Goal: Task Accomplishment & Management: Complete application form

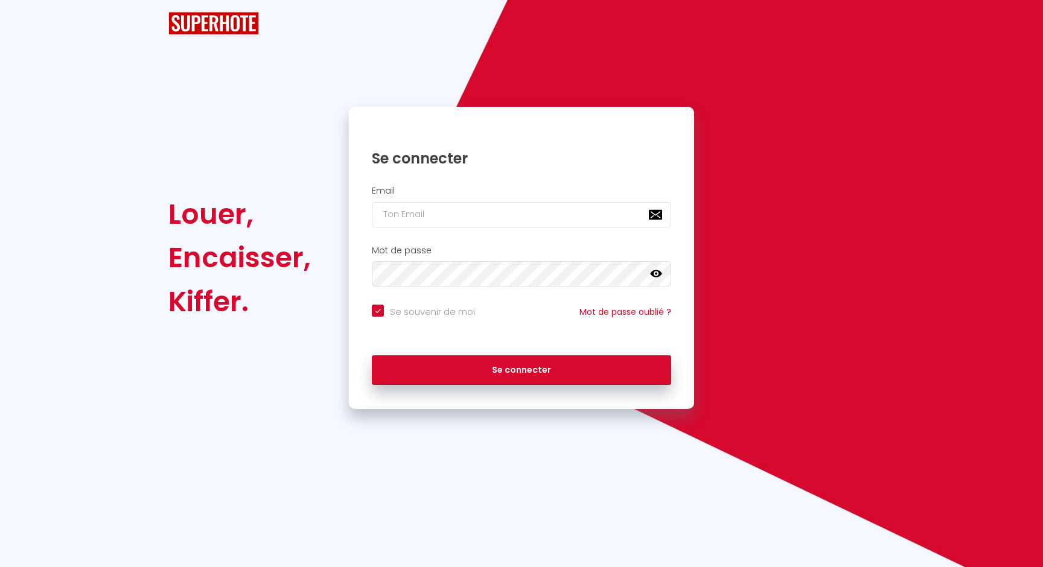
checkbox input "true"
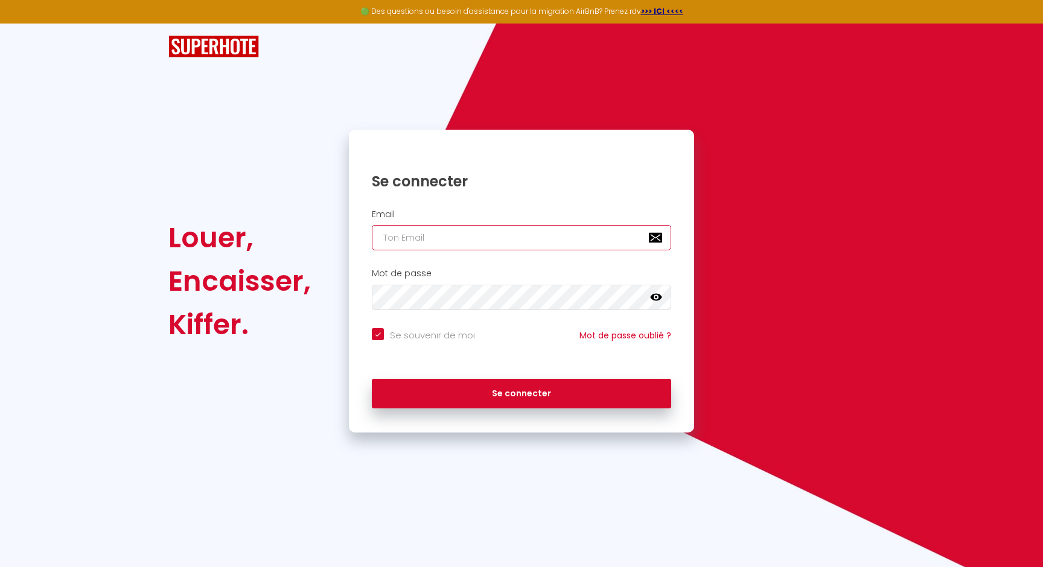
click at [402, 237] on input "email" at bounding box center [521, 237] width 299 height 25
type input "[PERSON_NAME][EMAIL_ADDRESS][PERSON_NAME][DOMAIN_NAME]"
click at [372, 379] on button "Se connecter" at bounding box center [521, 394] width 299 height 30
checkbox input "true"
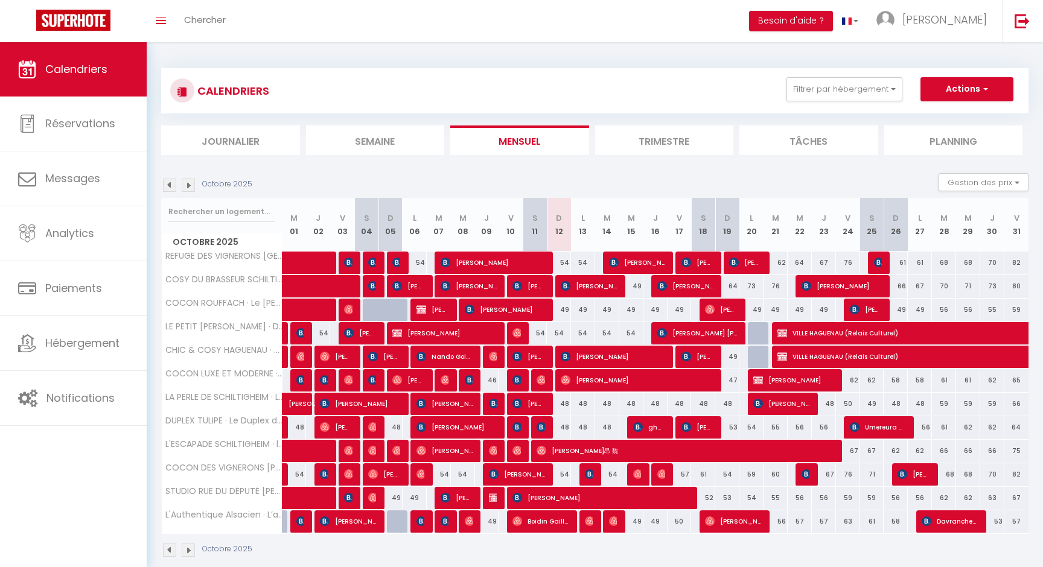
scroll to position [42, 0]
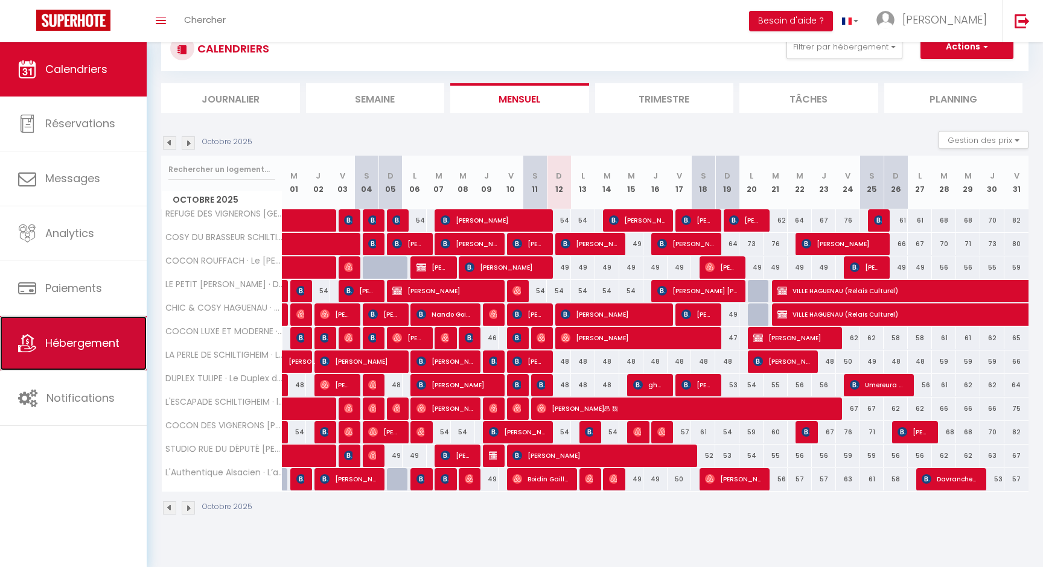
click at [89, 329] on link "Hébergement" at bounding box center [73, 343] width 147 height 54
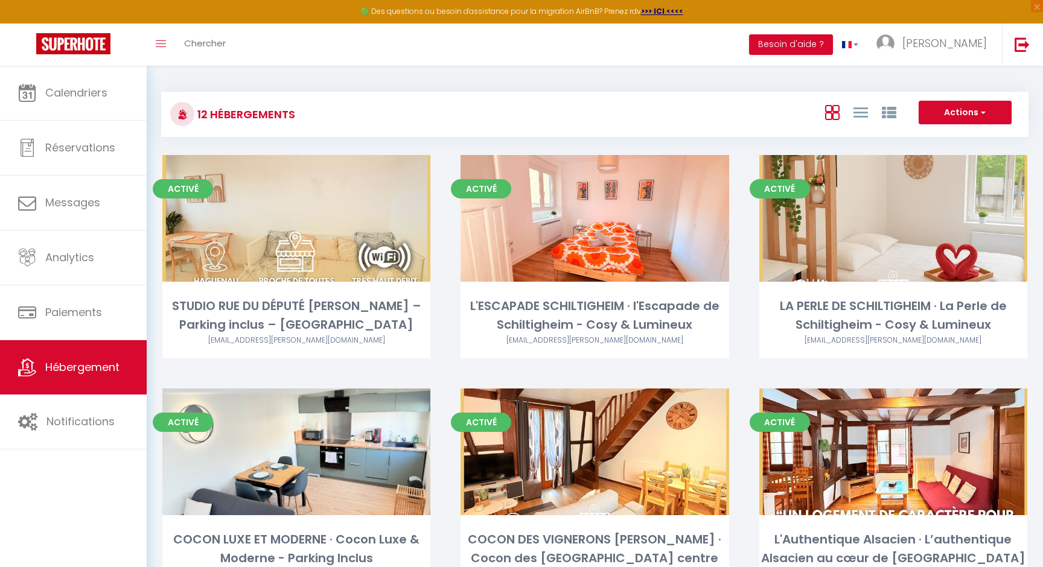
click at [998, 125] on div "Actions Créer un Hébergement Nouveau groupe" at bounding box center [739, 114] width 577 height 27
click at [996, 122] on button "Actions" at bounding box center [964, 113] width 93 height 24
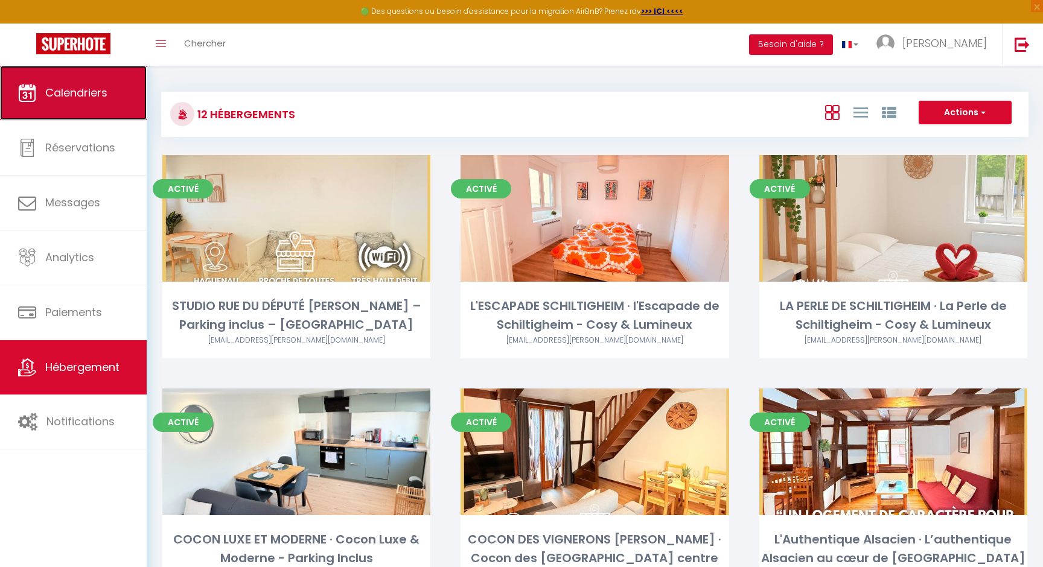
click at [65, 92] on span "Calendriers" at bounding box center [76, 92] width 62 height 15
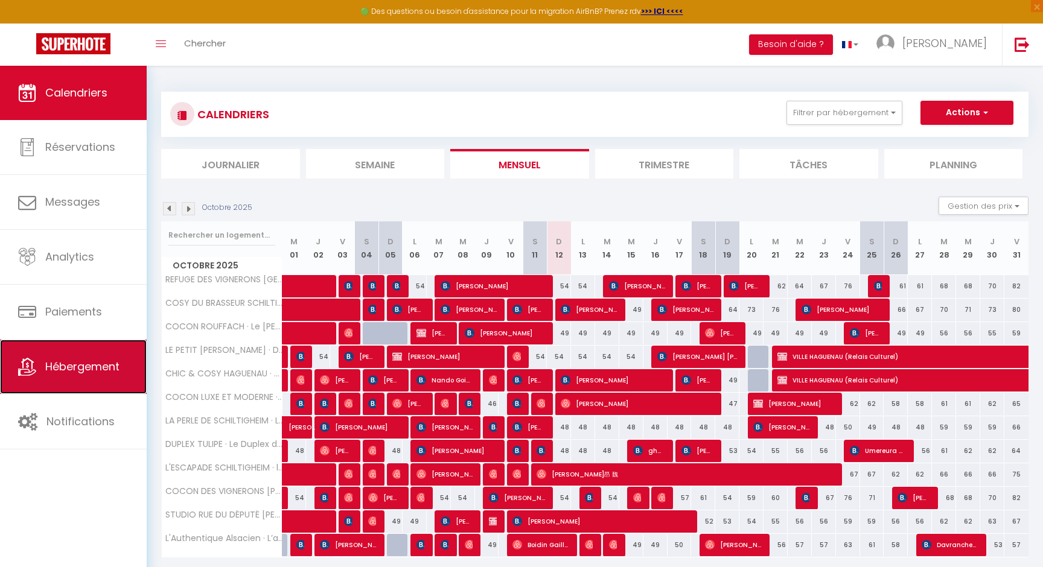
click at [112, 377] on link "Hébergement" at bounding box center [73, 367] width 147 height 54
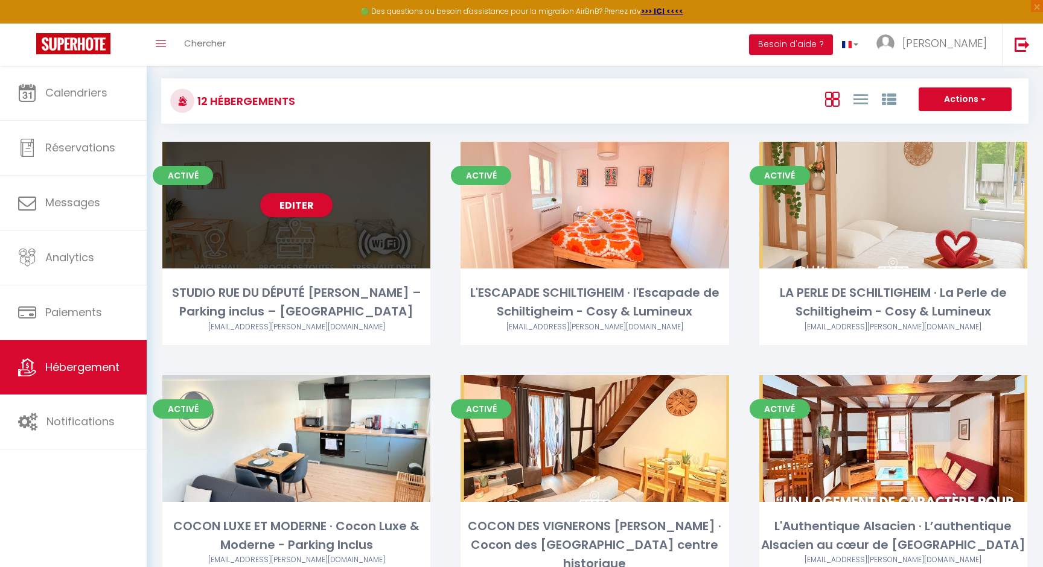
scroll to position [14, 0]
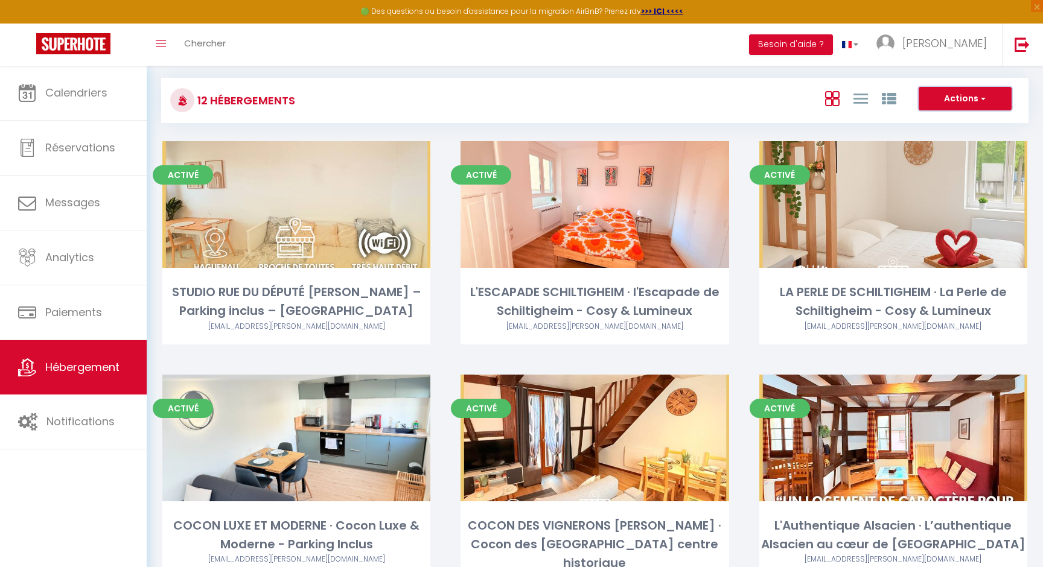
click at [953, 107] on button "Actions" at bounding box center [964, 99] width 93 height 24
click at [953, 102] on button "Actions" at bounding box center [964, 99] width 93 height 24
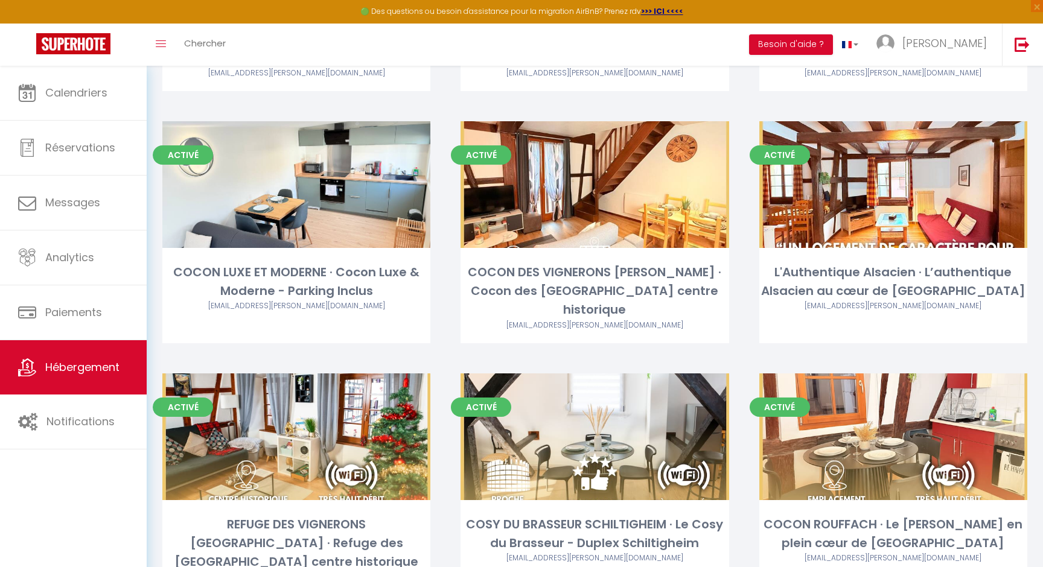
scroll to position [573, 0]
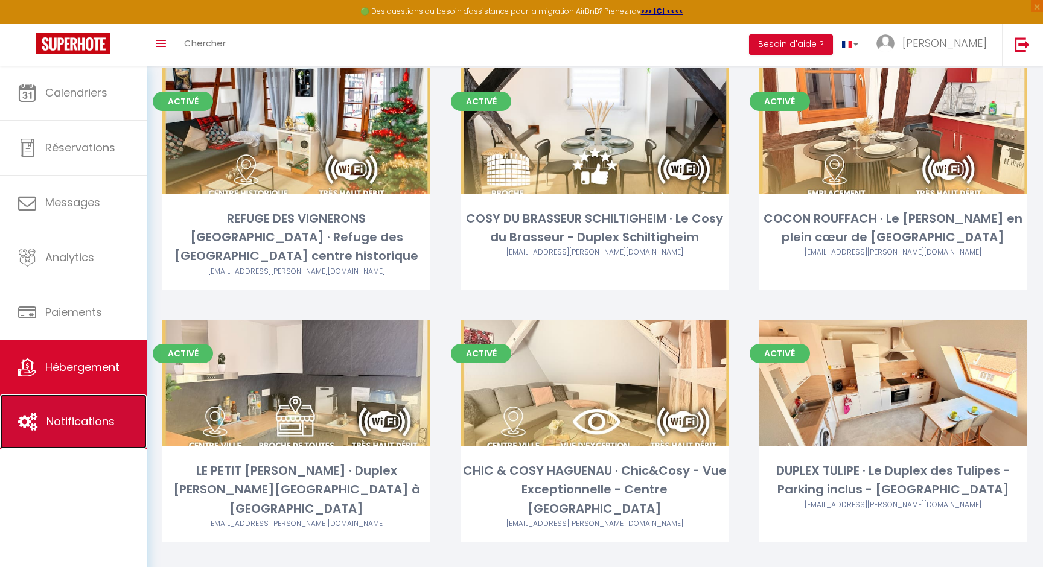
click at [52, 420] on span "Notifications" at bounding box center [80, 421] width 68 height 15
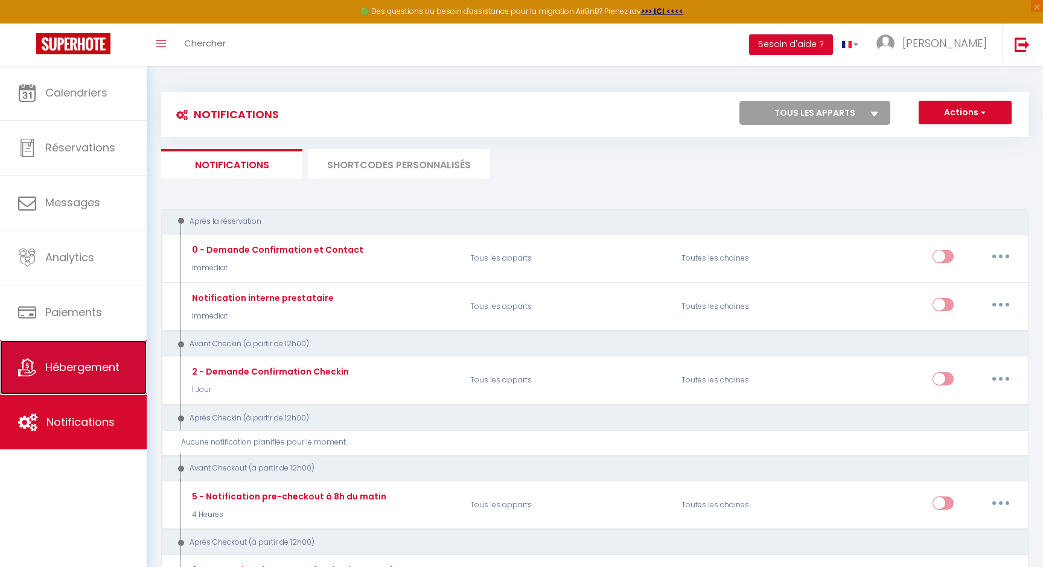
click at [63, 367] on span "Hébergement" at bounding box center [82, 367] width 74 height 15
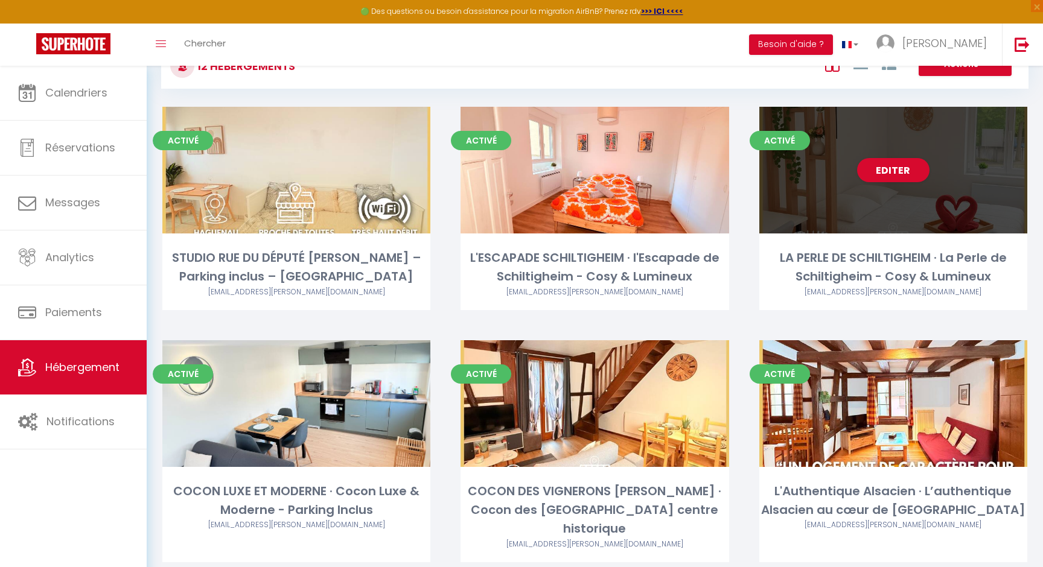
scroll to position [49, 0]
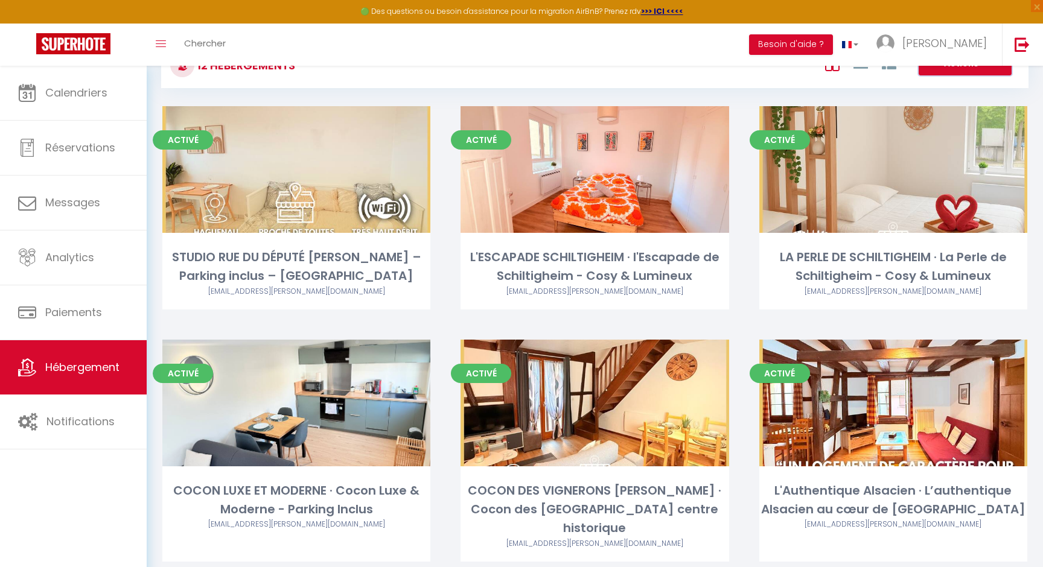
click at [953, 75] on button "Actions" at bounding box center [964, 64] width 93 height 24
click at [944, 89] on li "Créer un Hébergement" at bounding box center [955, 88] width 110 height 13
select select "3"
select select "2"
select select "1"
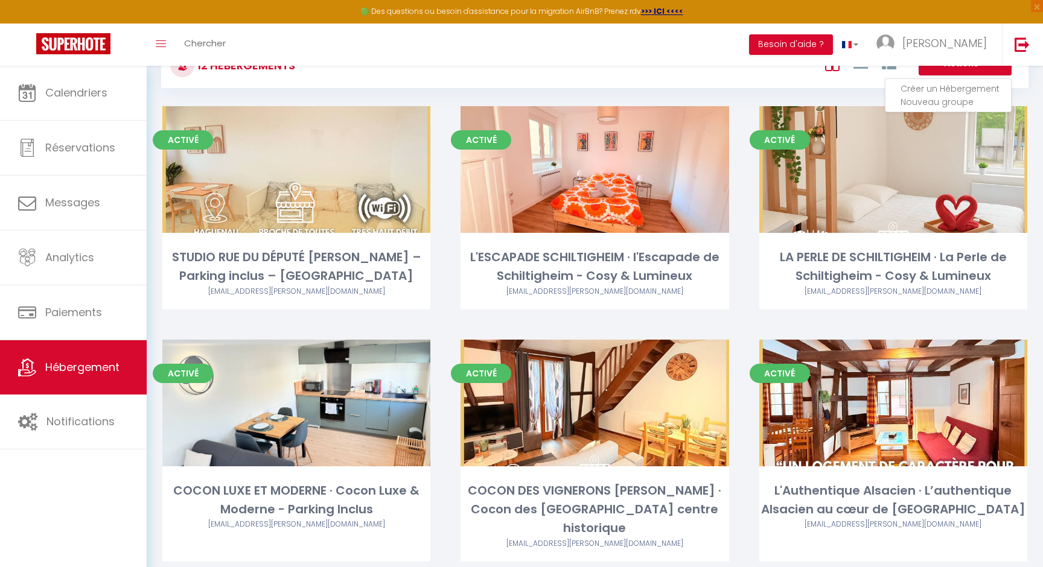
select select "1"
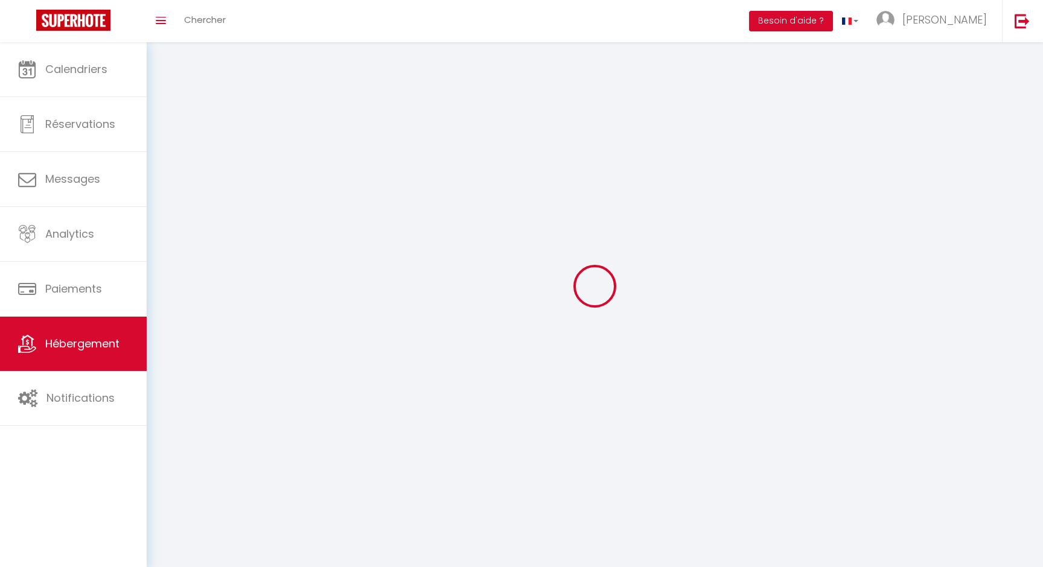
select select
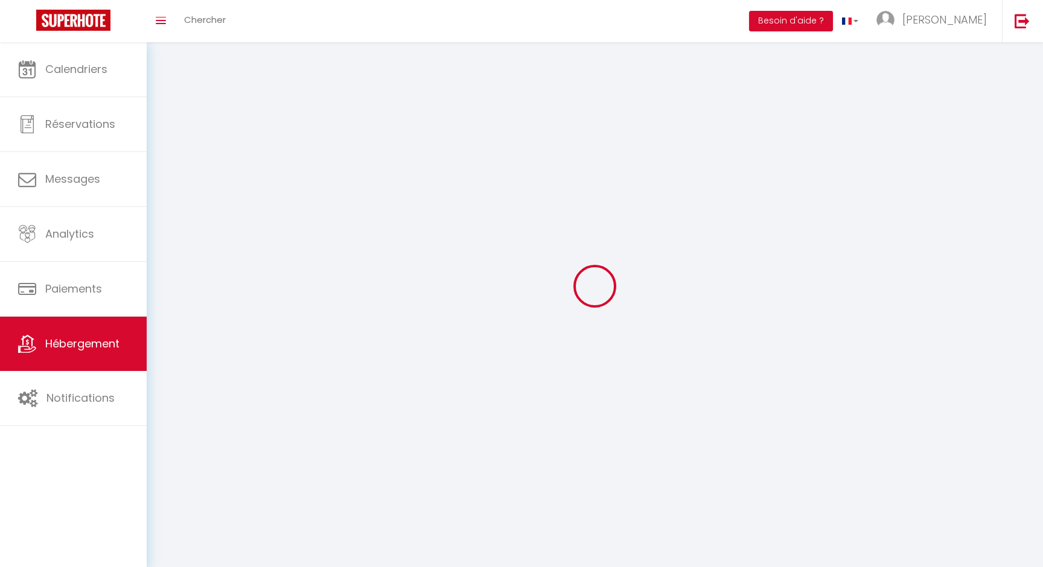
select select
checkbox input "false"
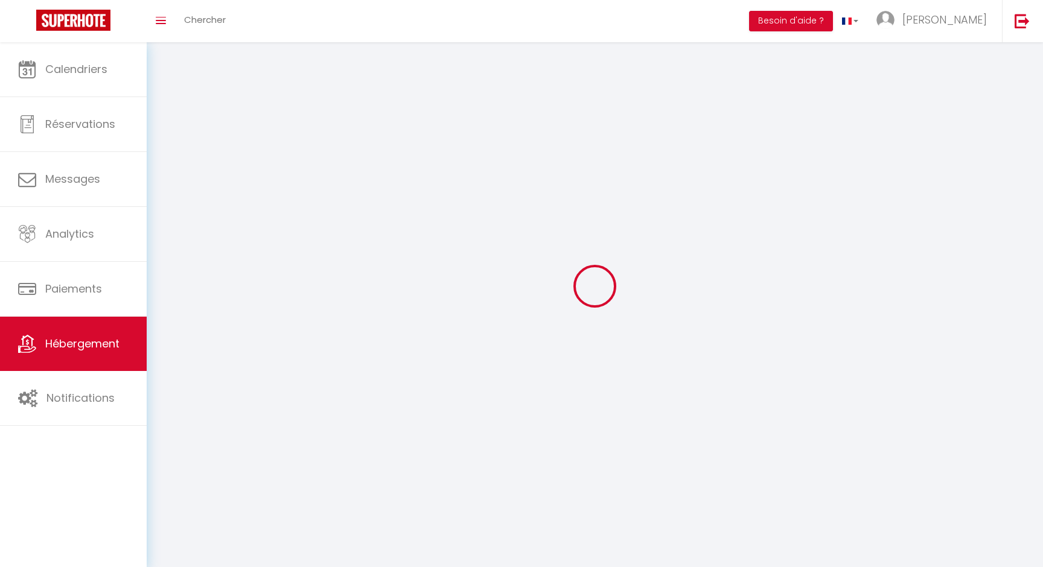
checkbox input "false"
select select
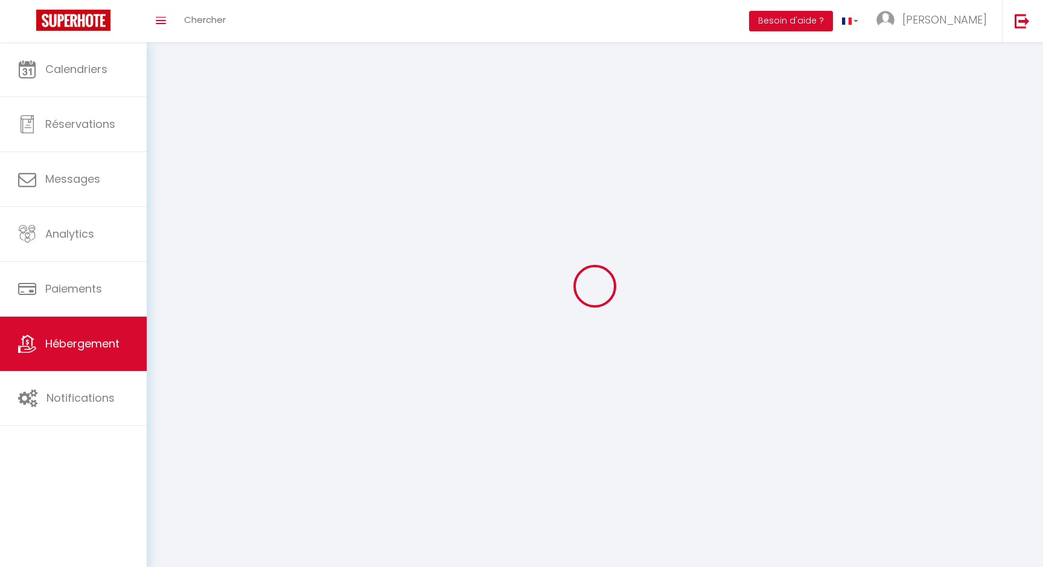
select select
checkbox input "false"
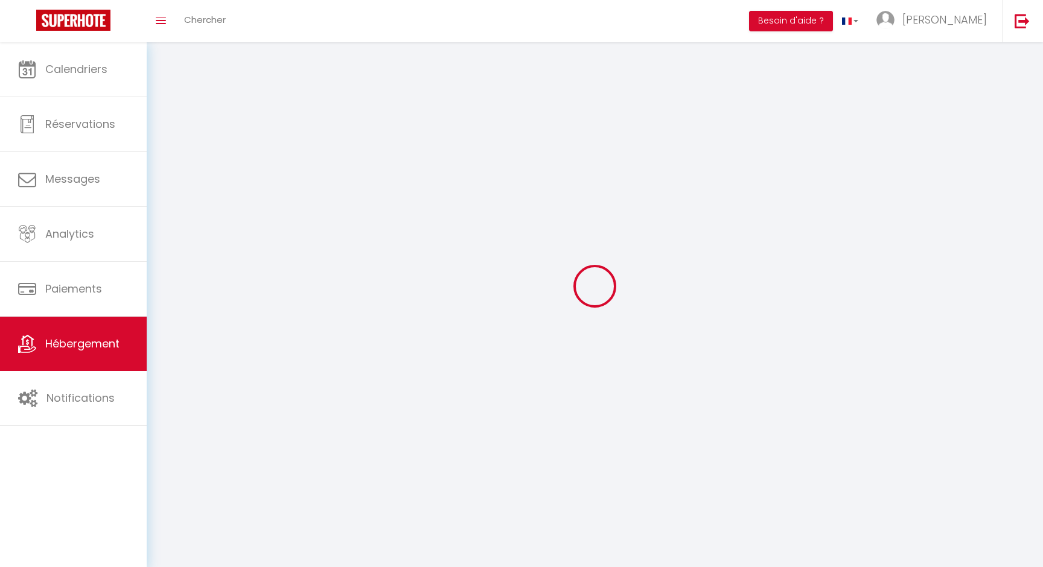
checkbox input "false"
select select
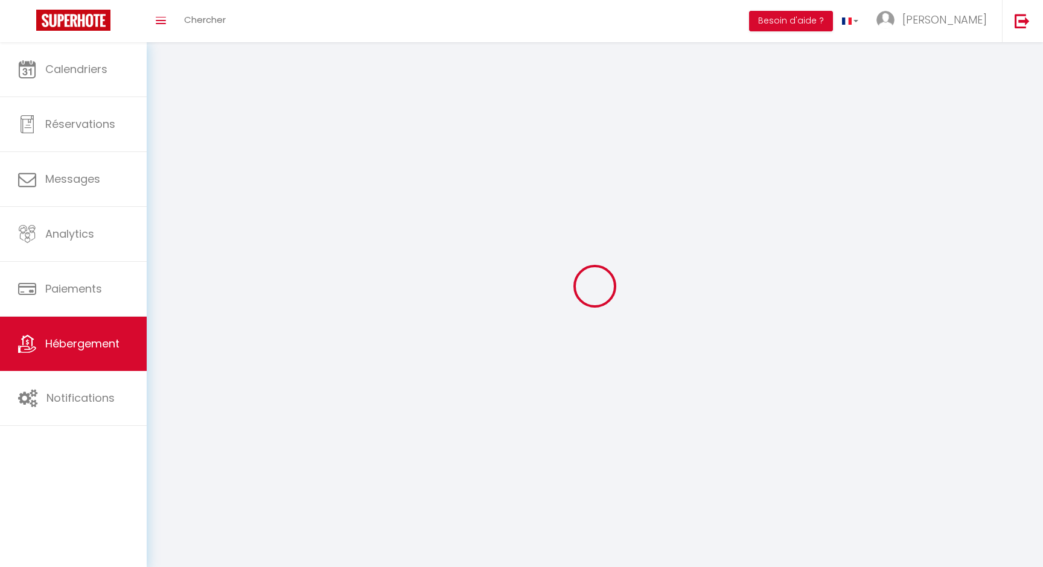
select select
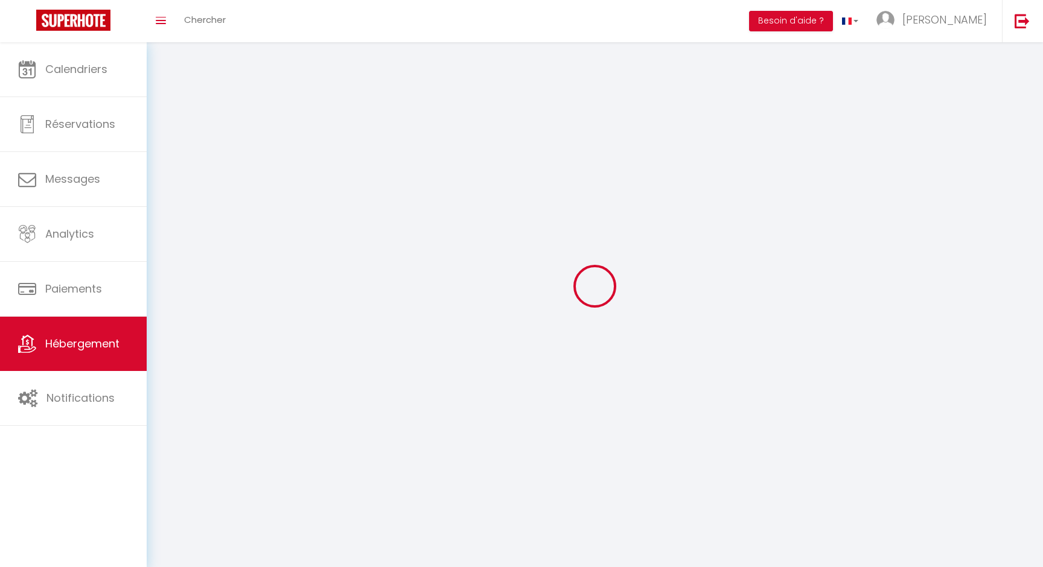
checkbox input "false"
select select
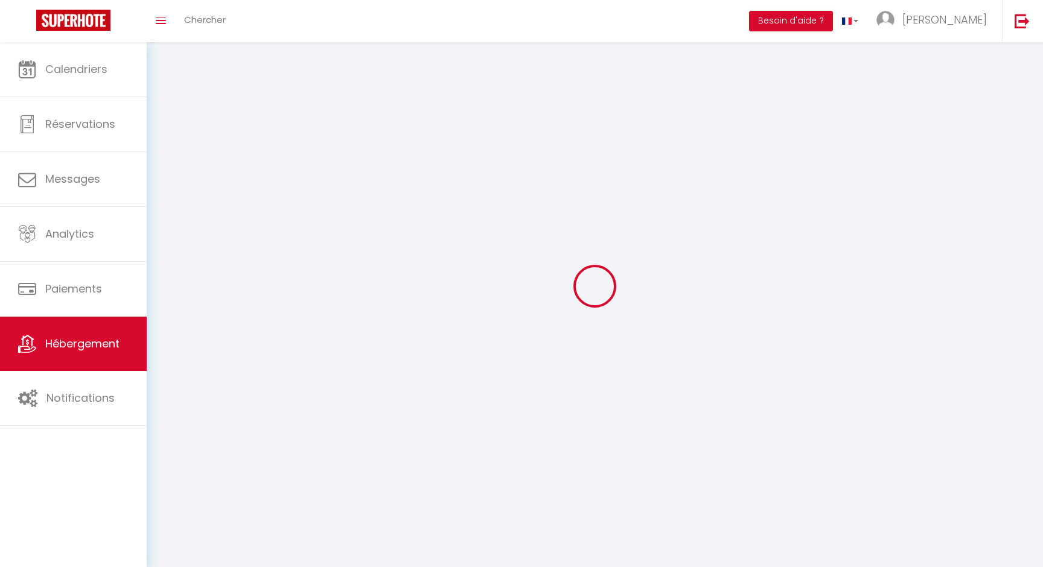
select select
select select "28"
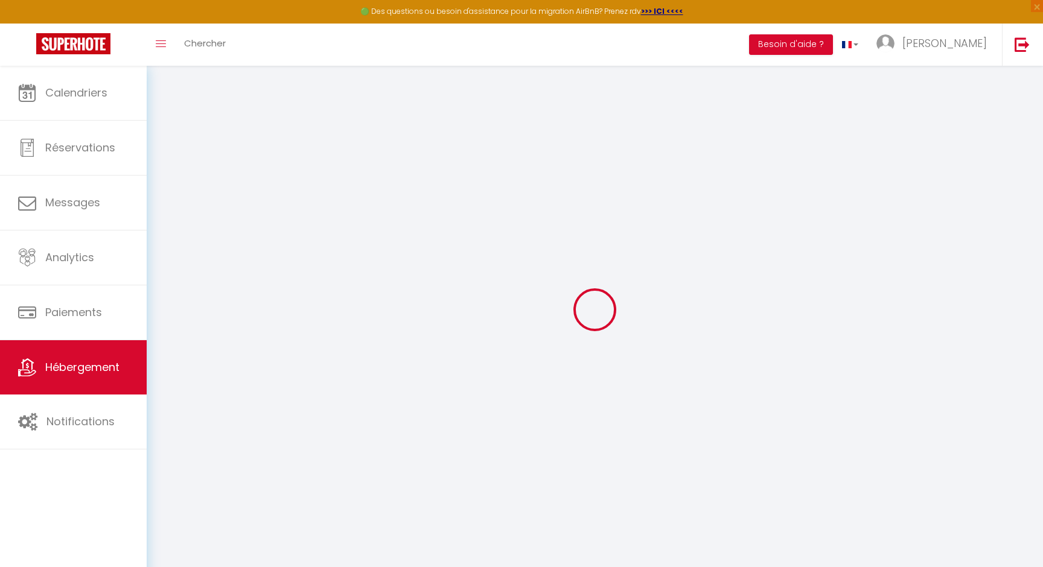
select select
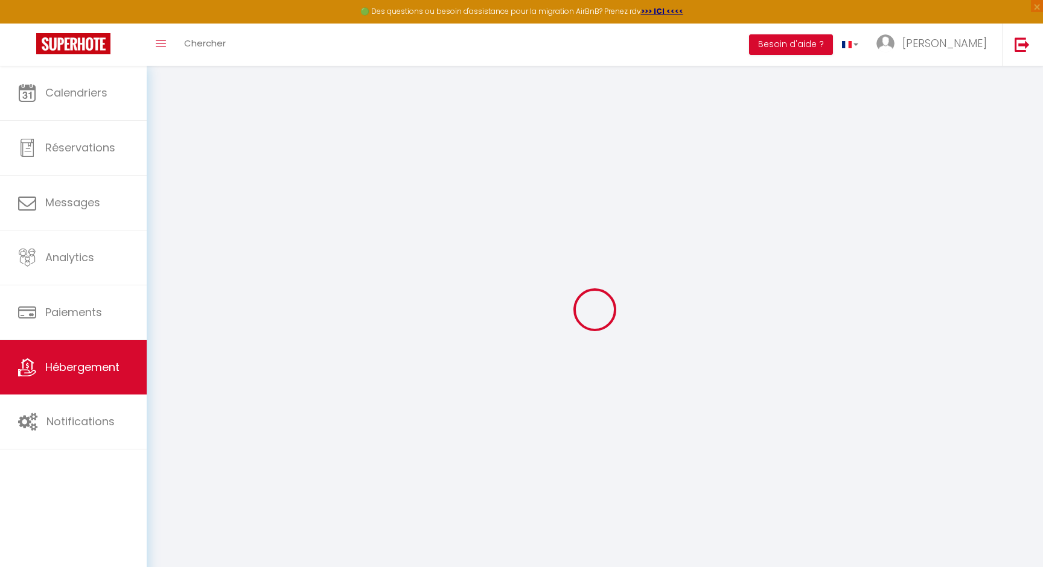
select select
checkbox input "false"
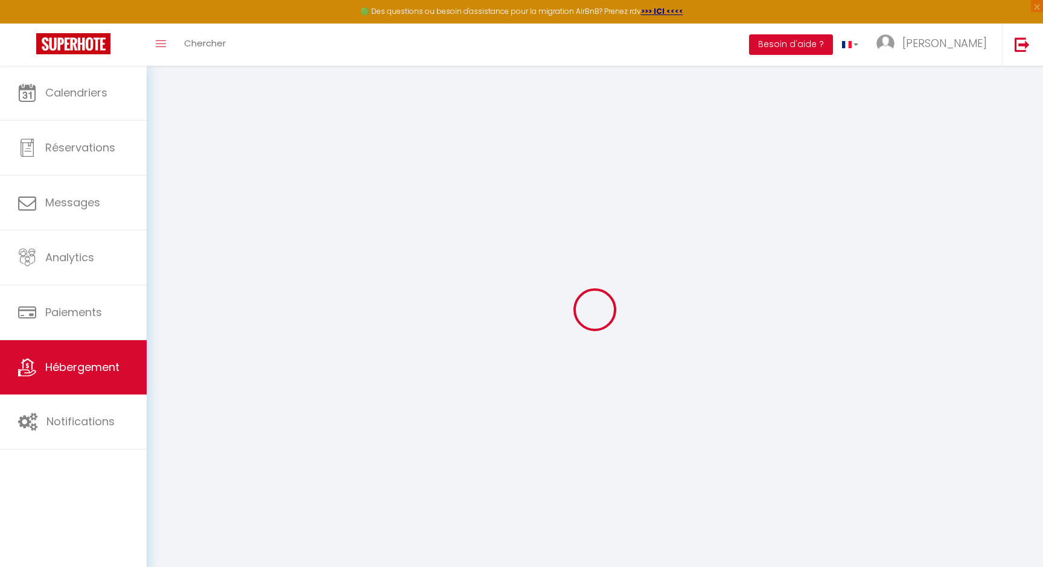
select select
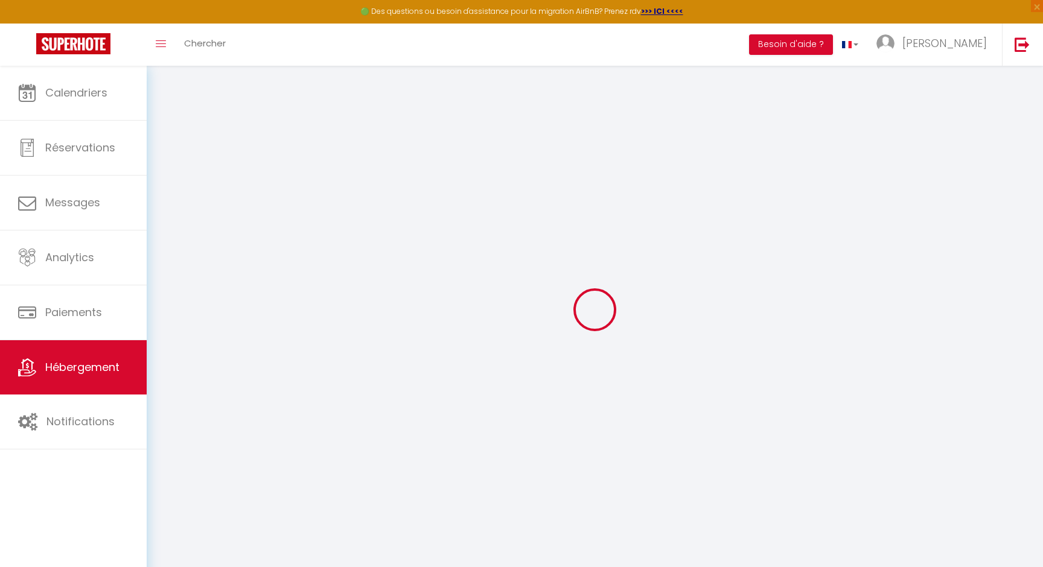
select select
checkbox input "false"
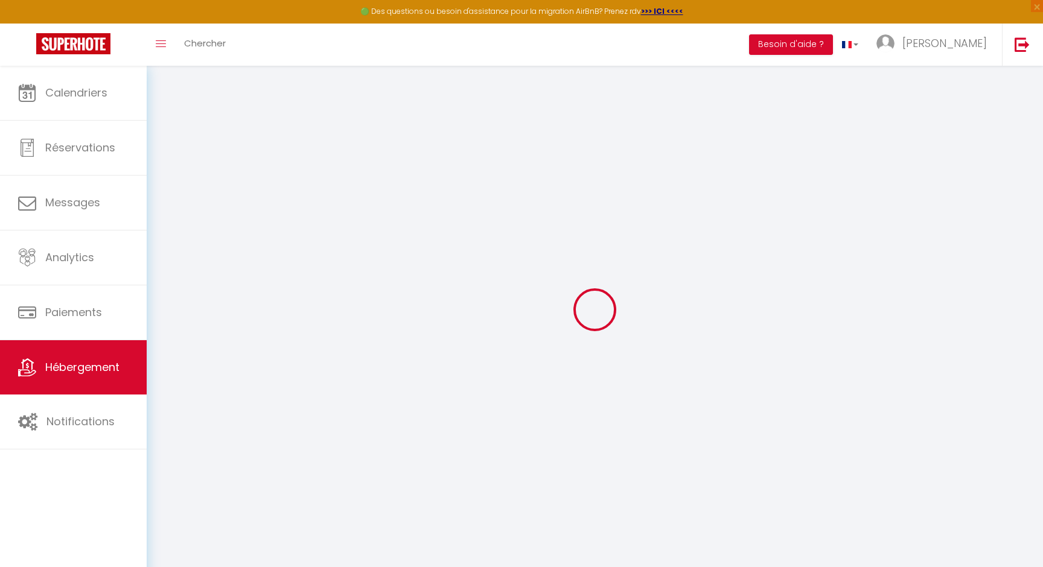
checkbox input "false"
select select
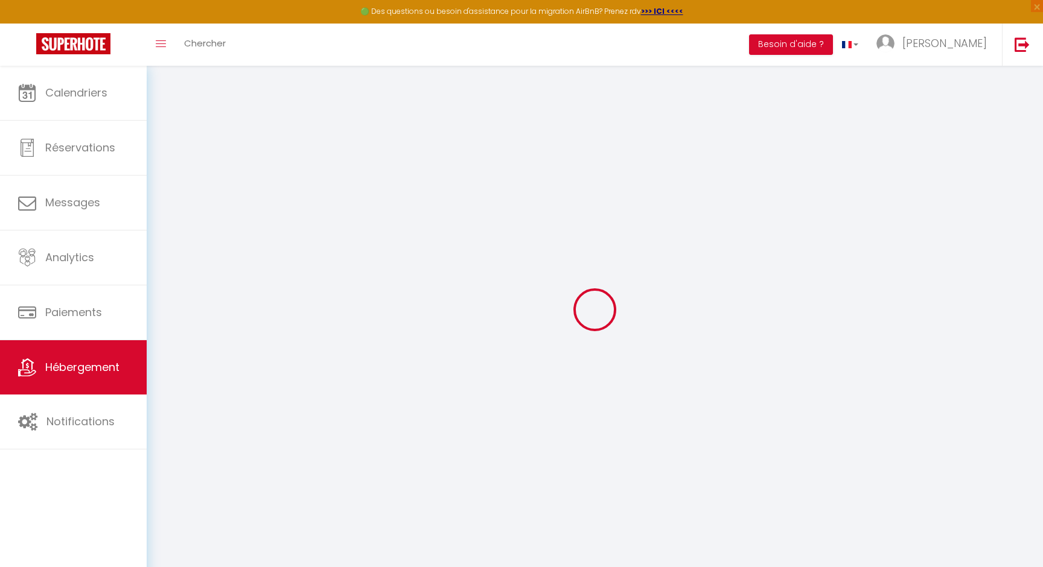
select select
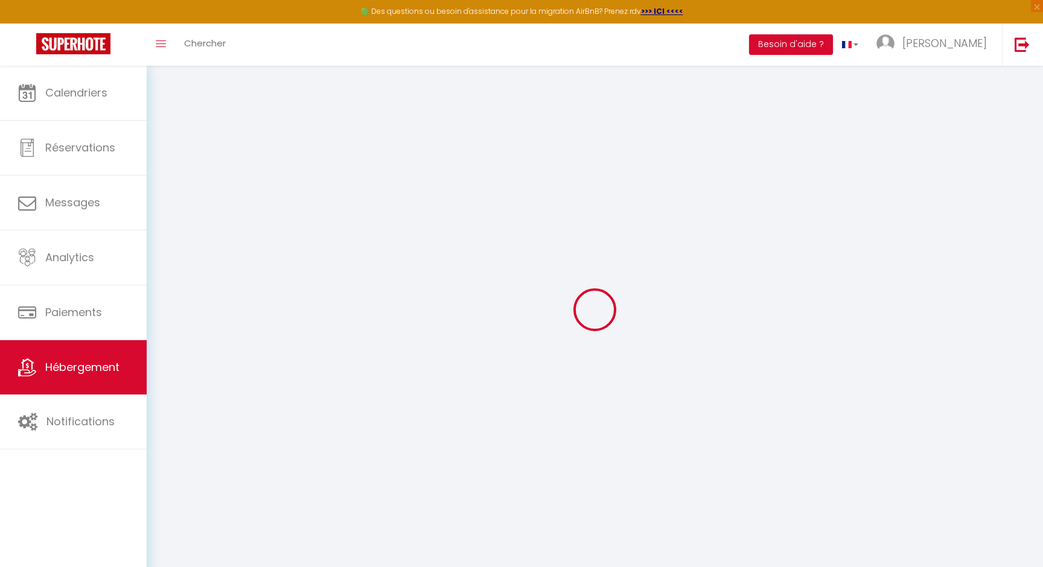
checkbox input "false"
select select
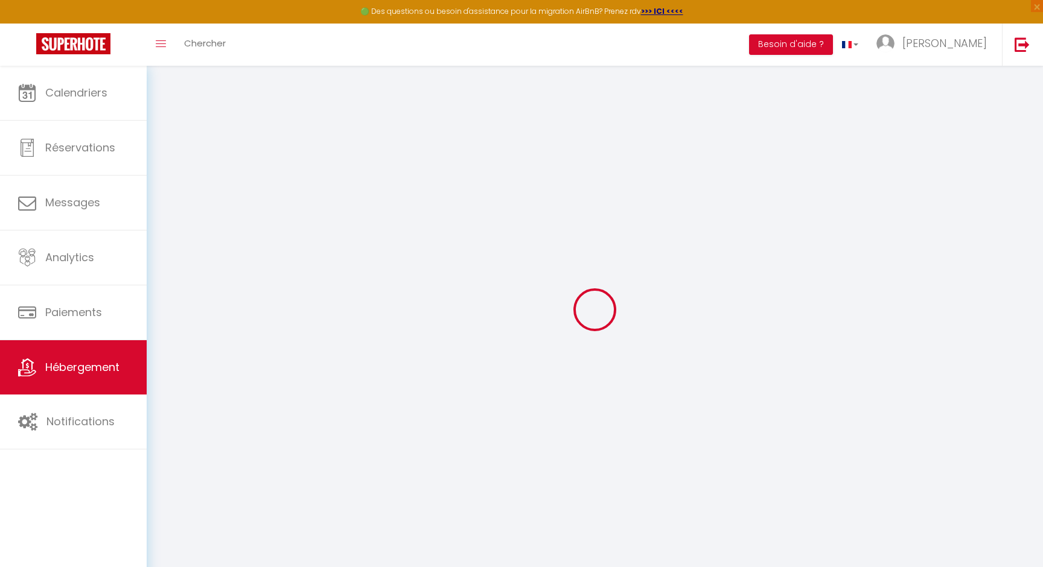
select select
checkbox input "false"
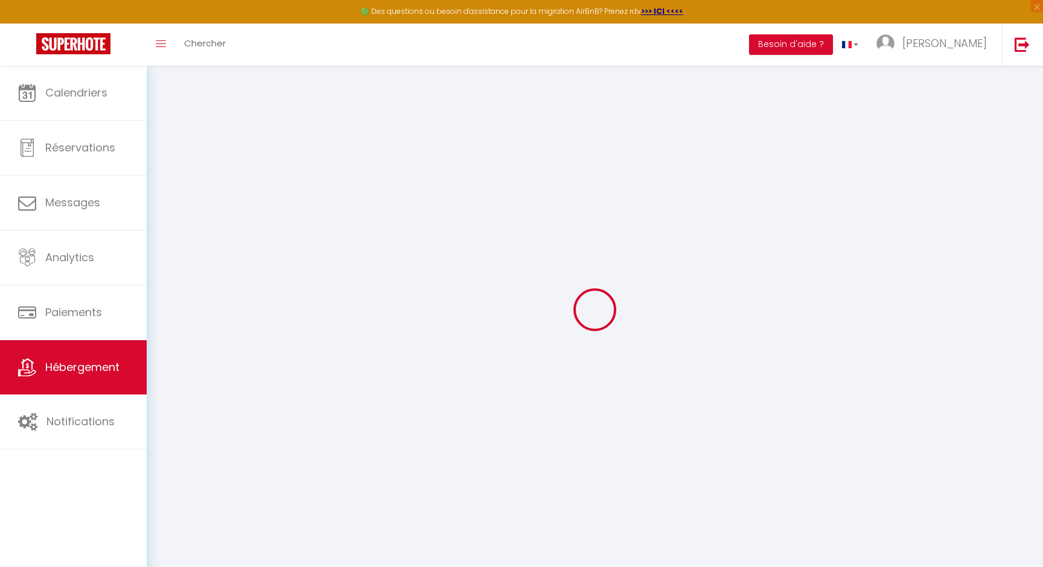
checkbox input "false"
select select
select select "15:00"
select select "23:45"
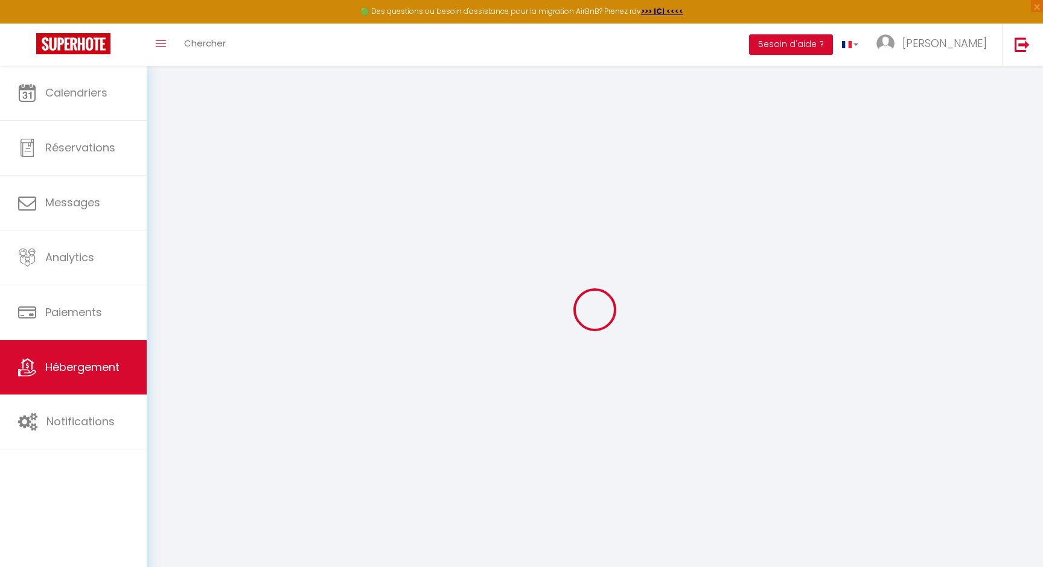
select select "11:00"
select select "30"
select select "120"
select select
checkbox input "false"
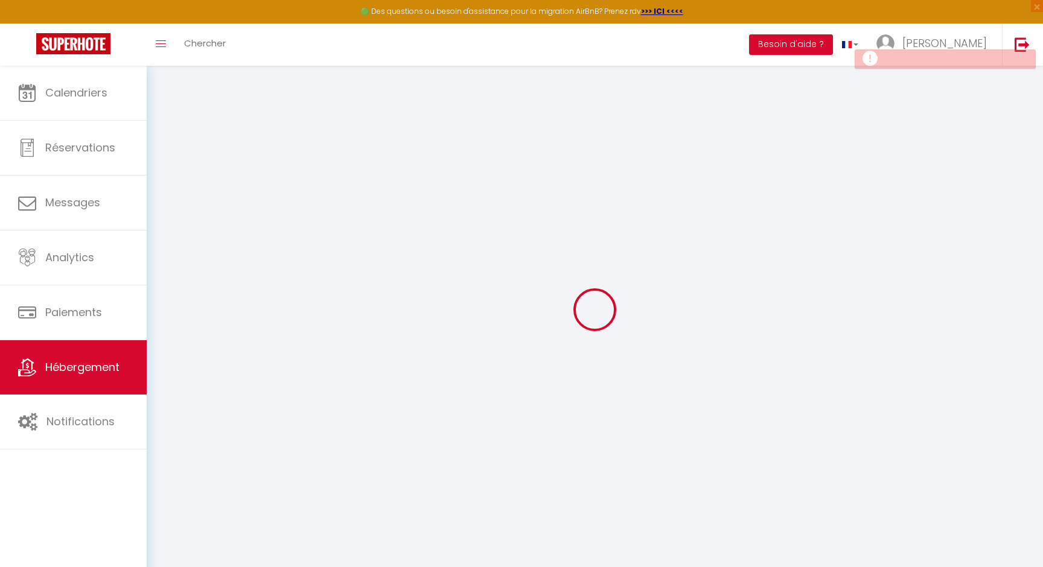
checkbox input "false"
select select
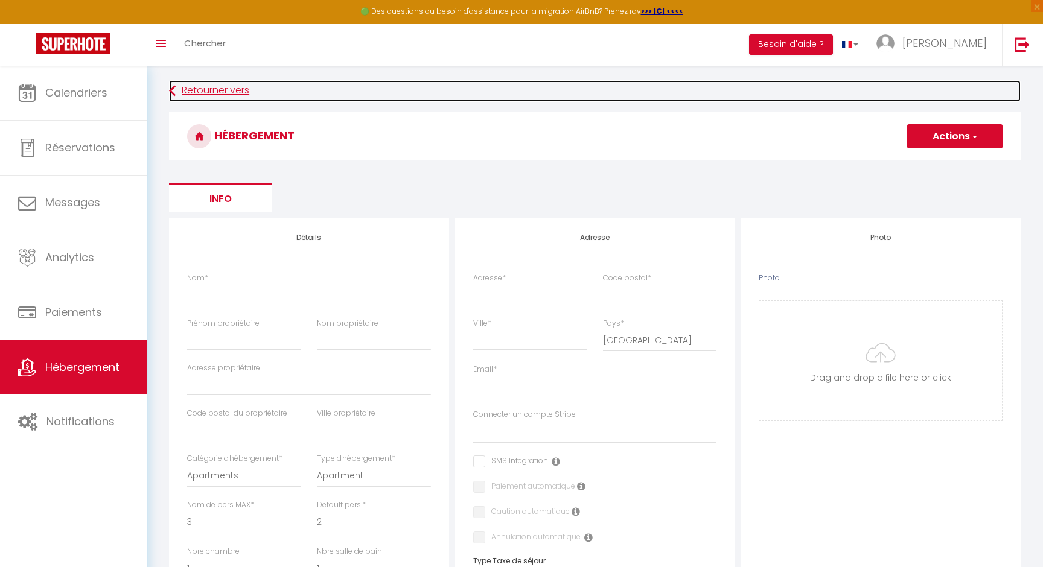
click at [225, 89] on link "Retourner vers" at bounding box center [594, 91] width 851 height 22
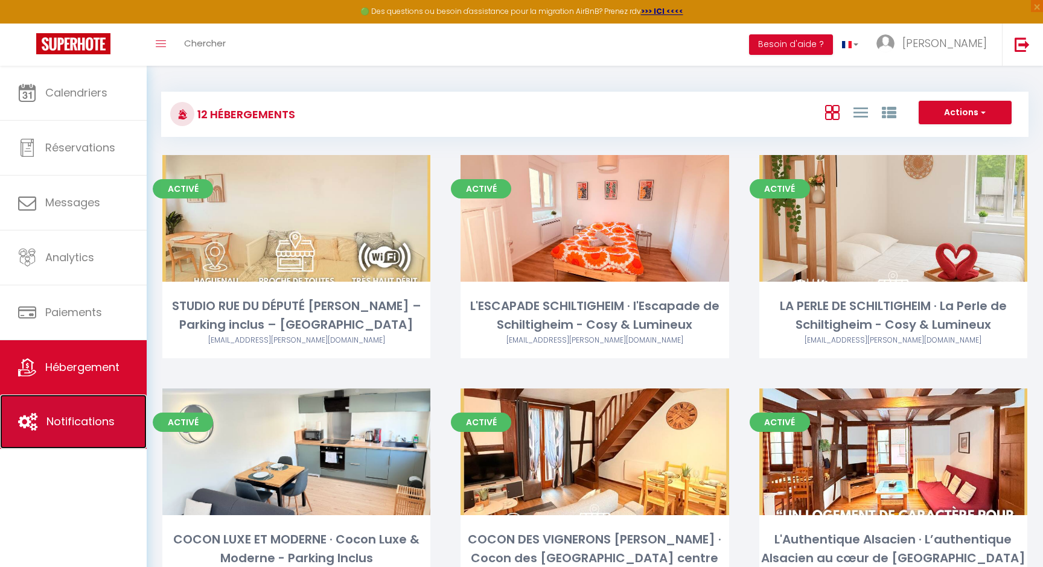
click at [88, 396] on link "Notifications" at bounding box center [73, 422] width 147 height 54
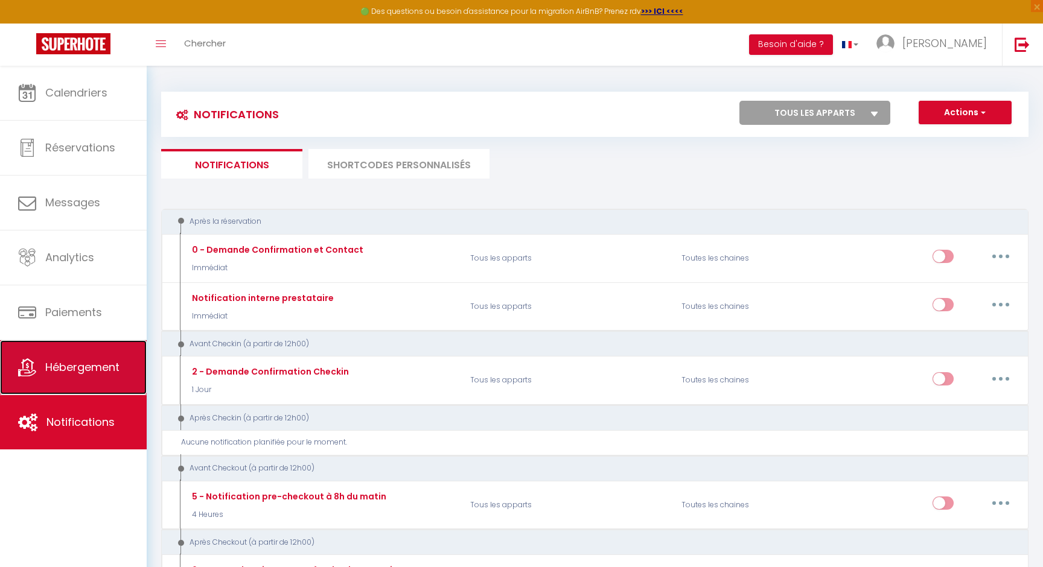
click at [91, 366] on span "Hébergement" at bounding box center [82, 367] width 74 height 15
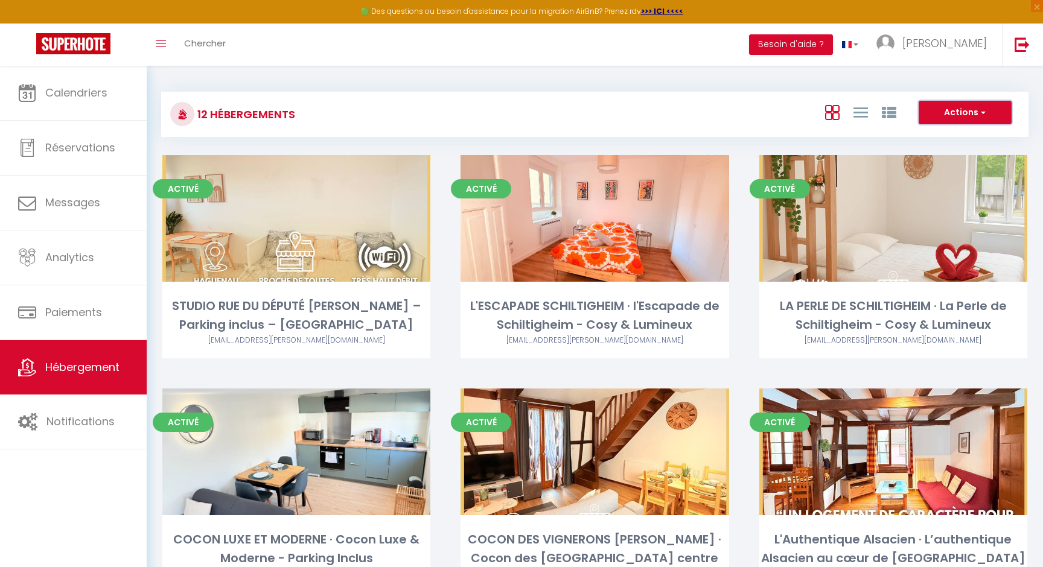
click at [952, 123] on button "Actions" at bounding box center [964, 113] width 93 height 24
click at [935, 138] on li "Créer un Hébergement" at bounding box center [955, 137] width 110 height 13
select select "3"
select select "2"
select select "1"
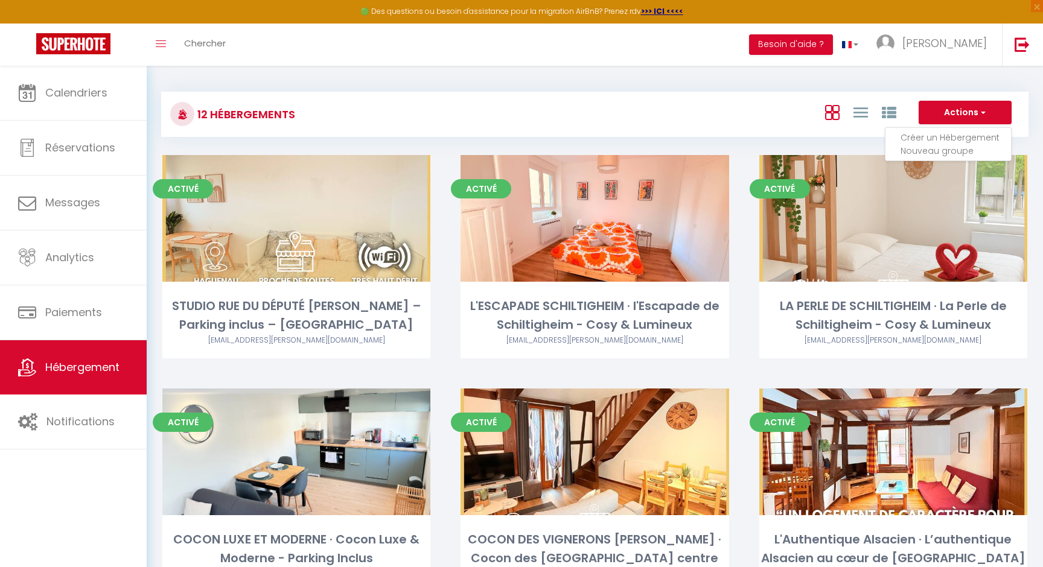
select select "1"
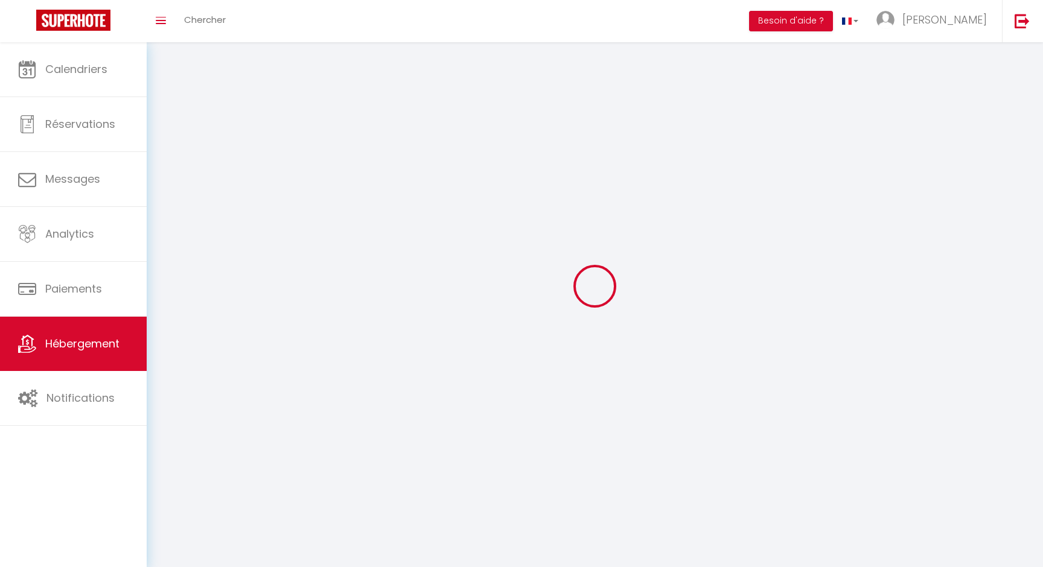
select select
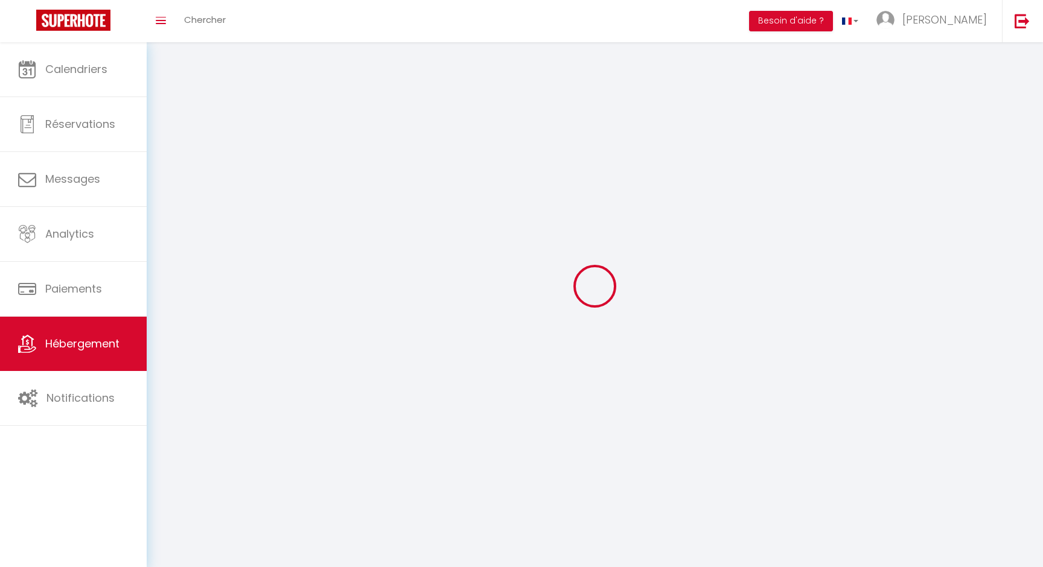
select select
checkbox input "false"
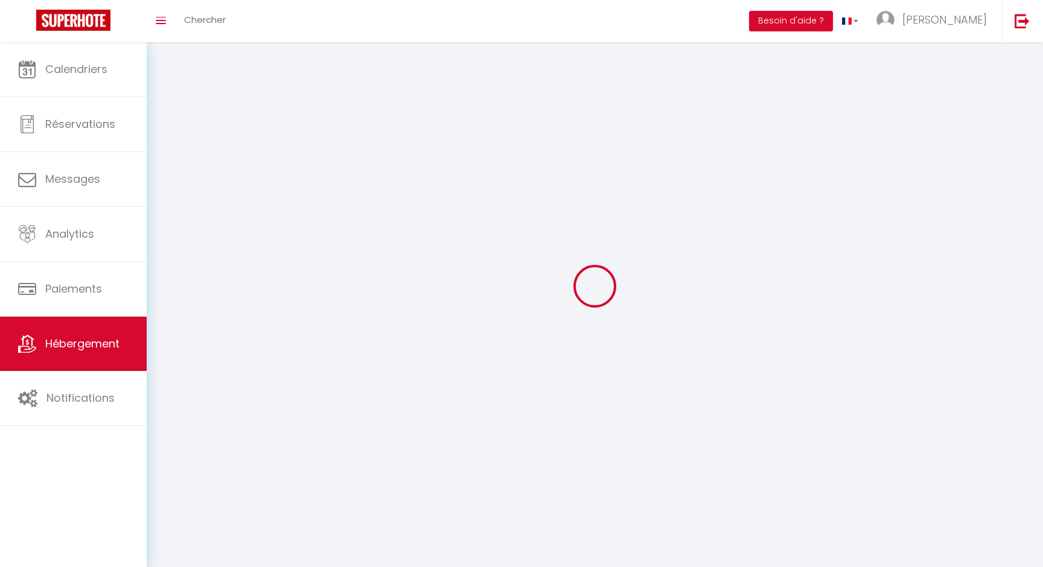
checkbox input "false"
select select
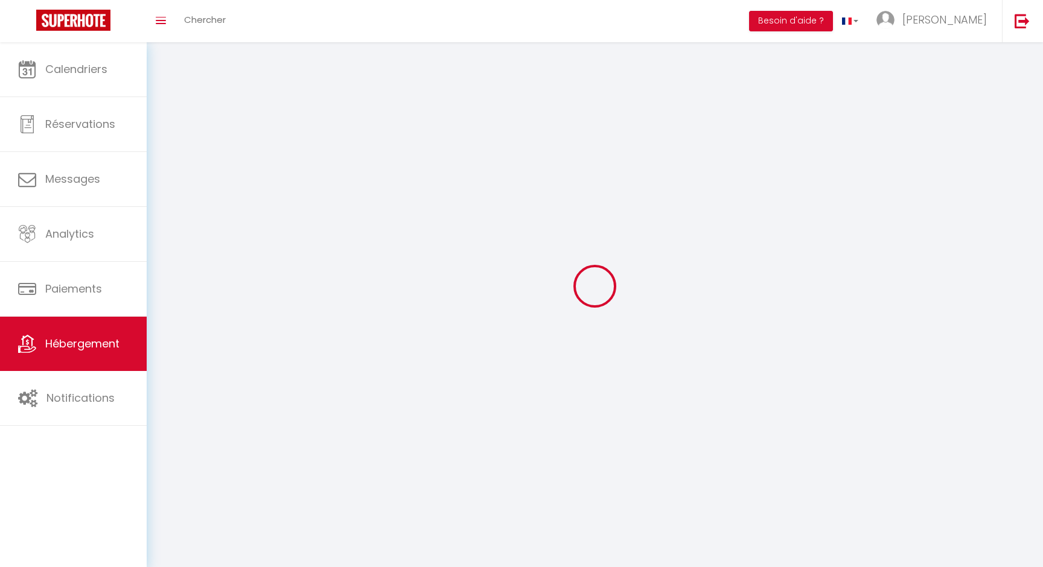
select select
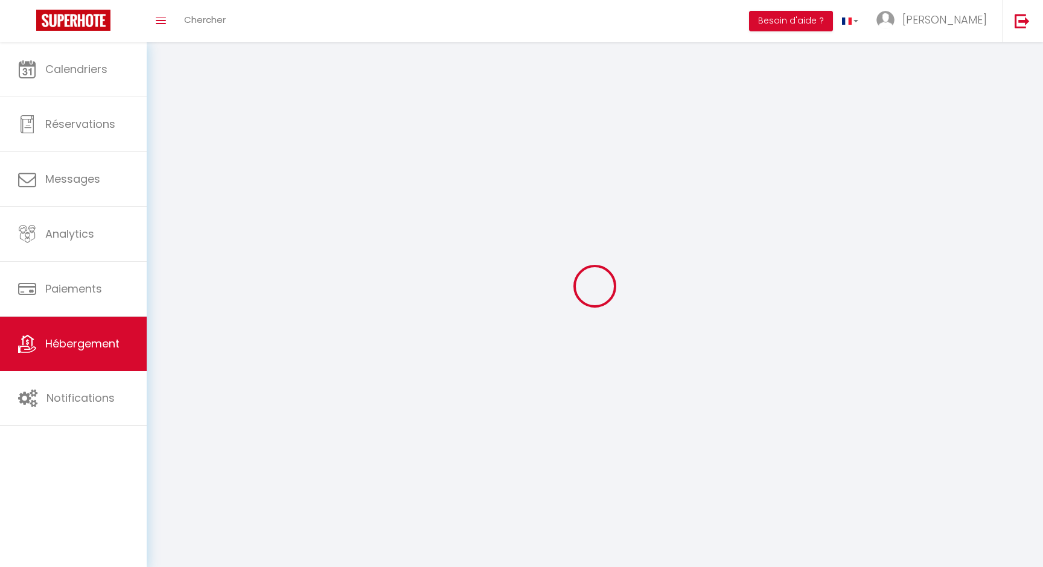
select select
checkbox input "false"
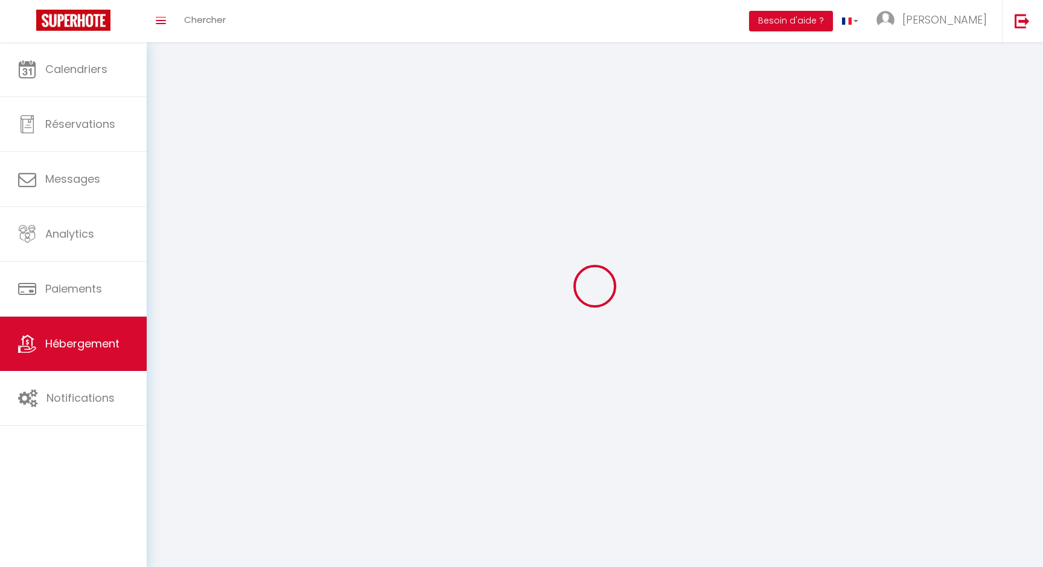
select select
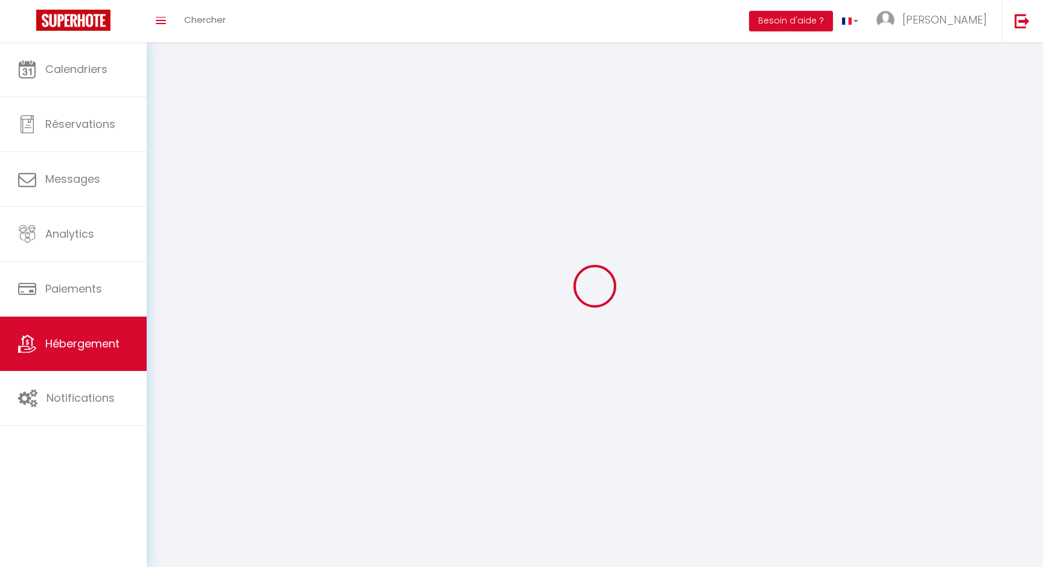
select select
checkbox input "false"
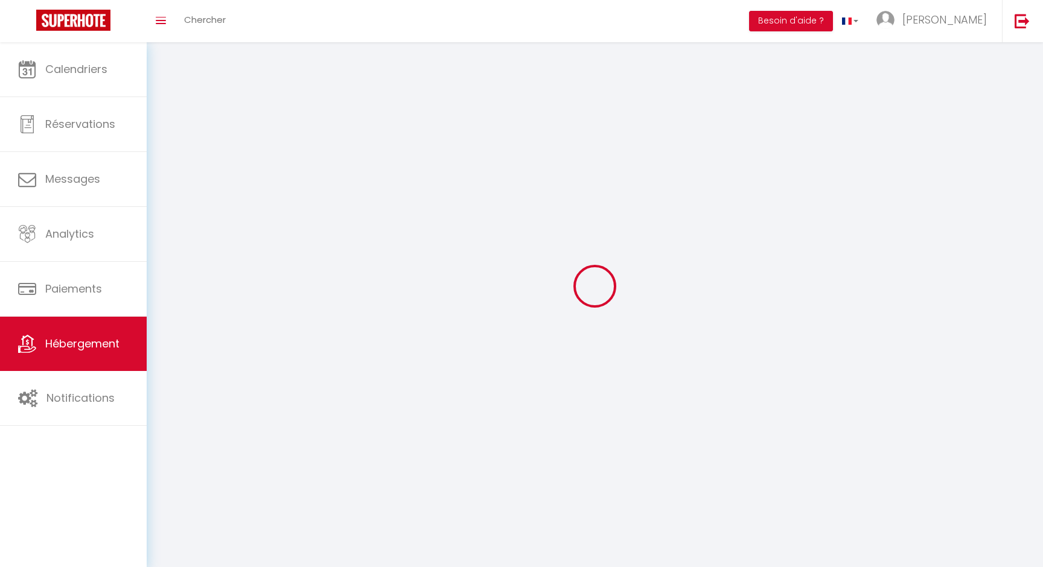
checkbox input "false"
select select
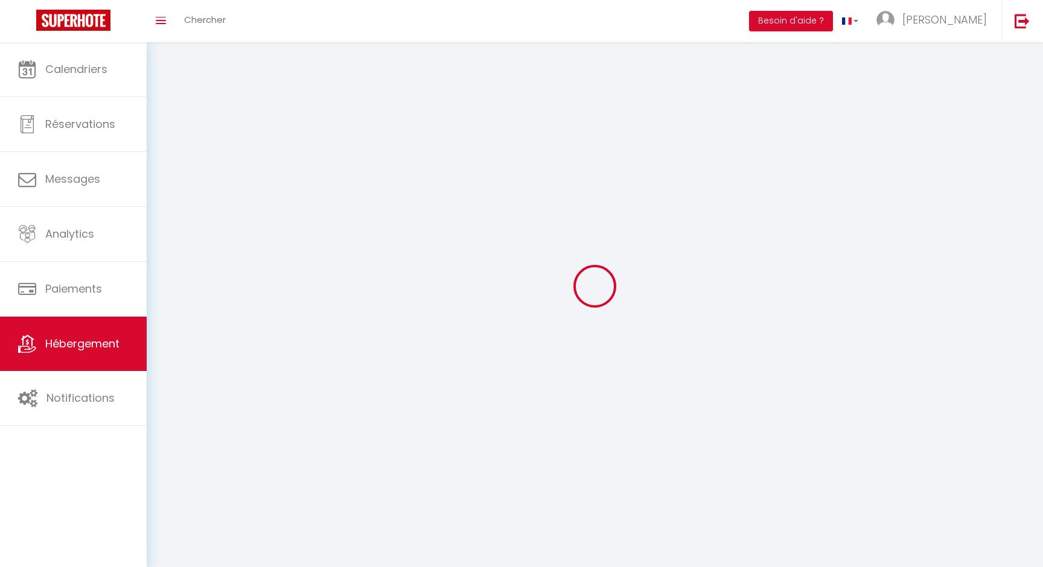
select select
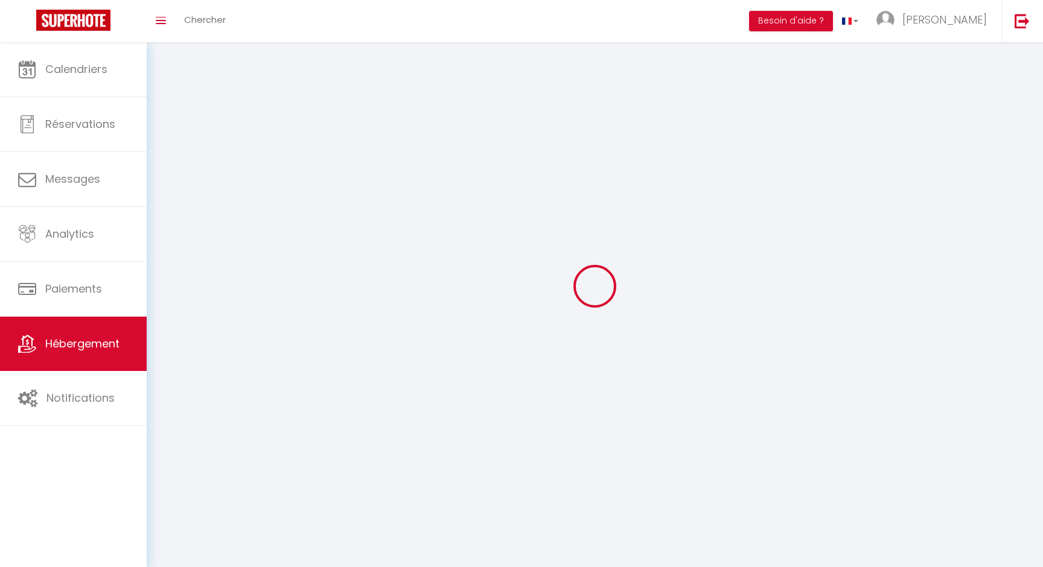
checkbox input "false"
select select
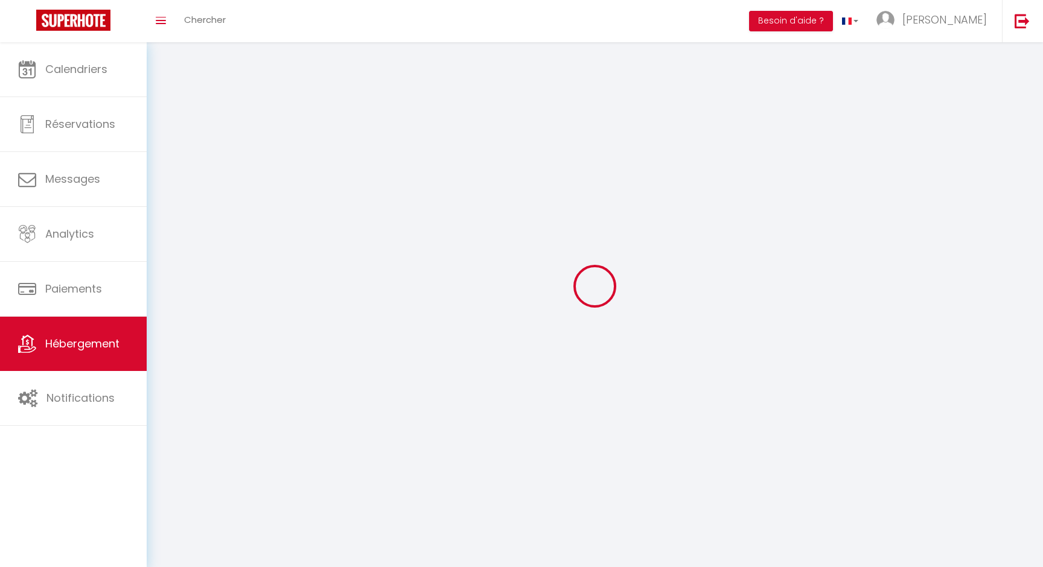
select select
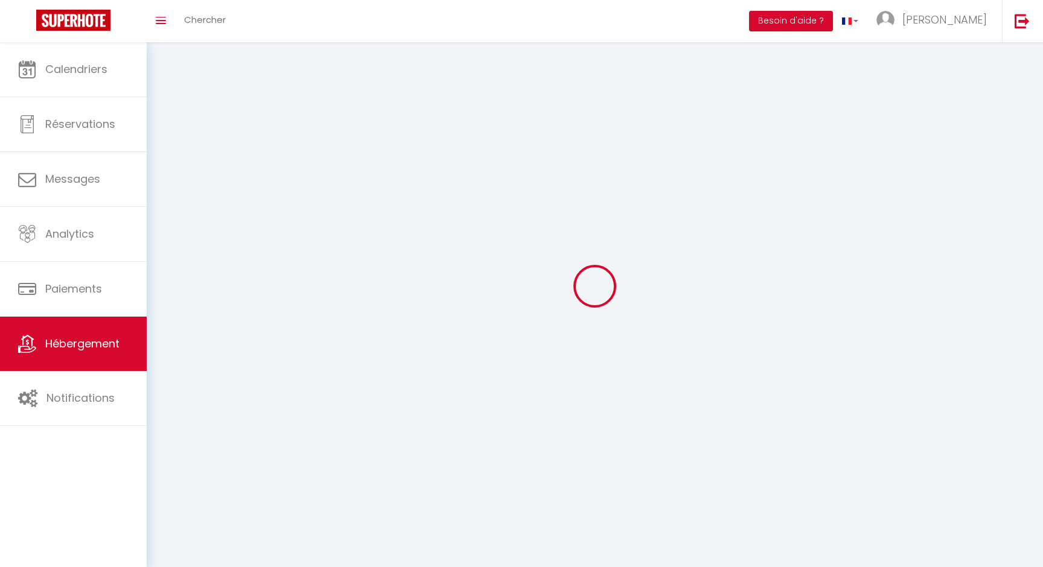
select select
checkbox input "false"
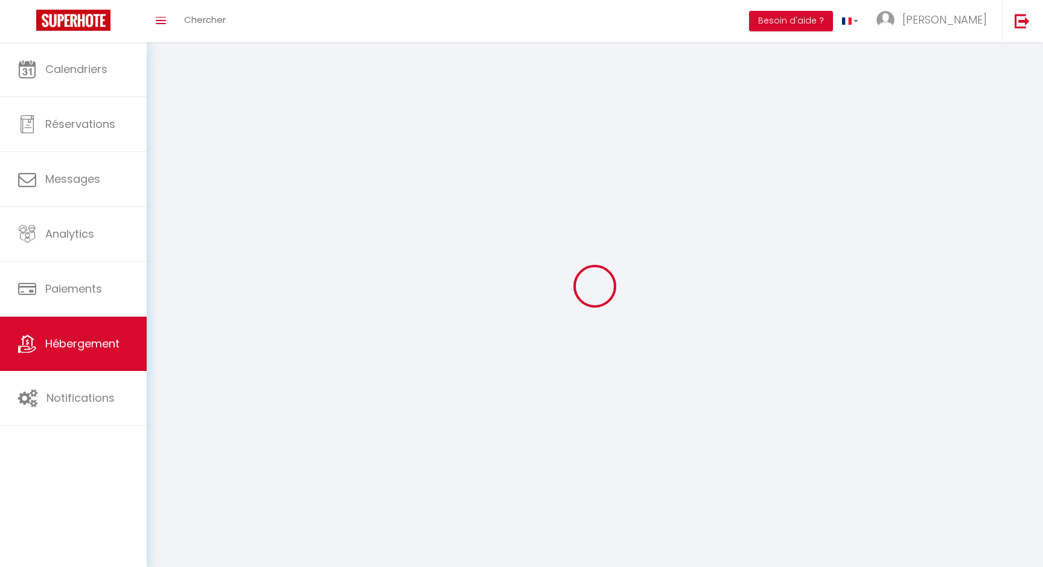
select select
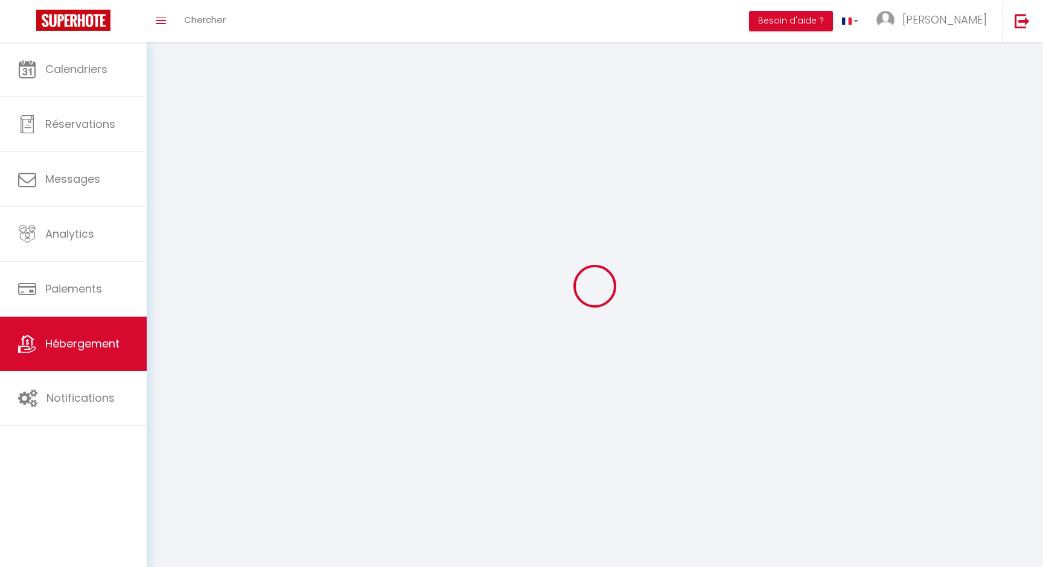
select select
checkbox input "false"
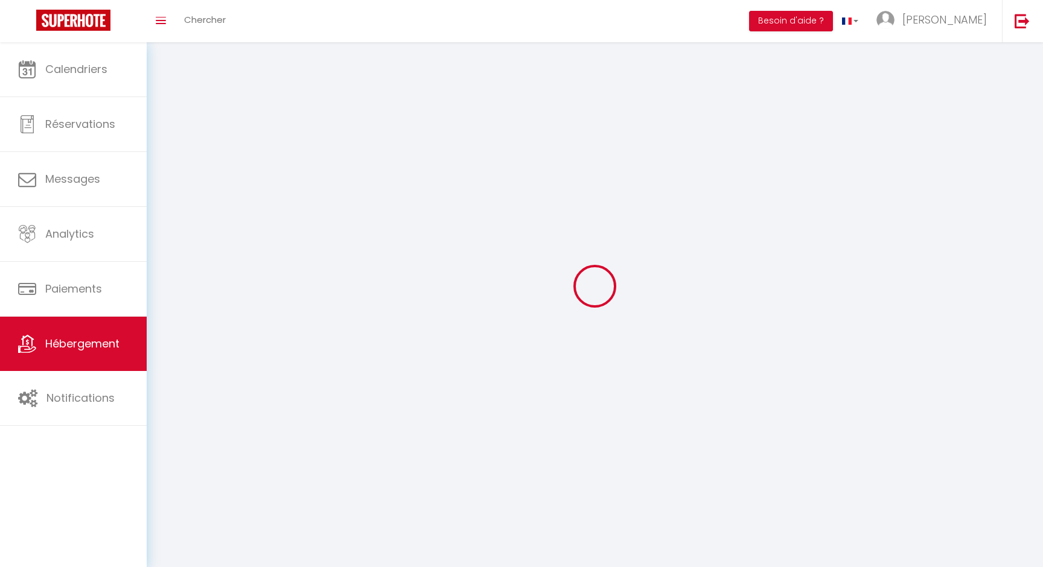
checkbox input "false"
select select
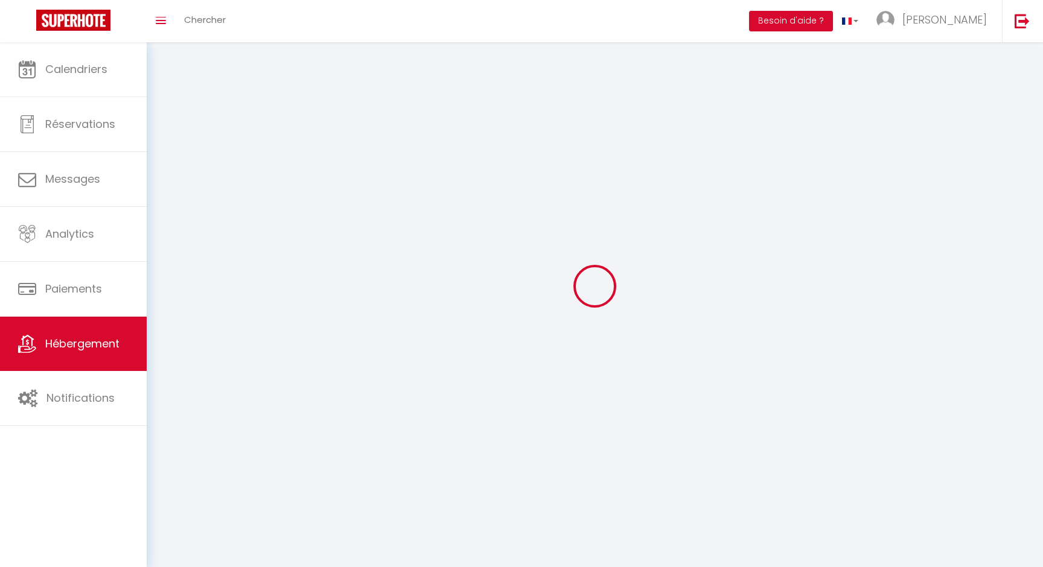
select select
checkbox input "false"
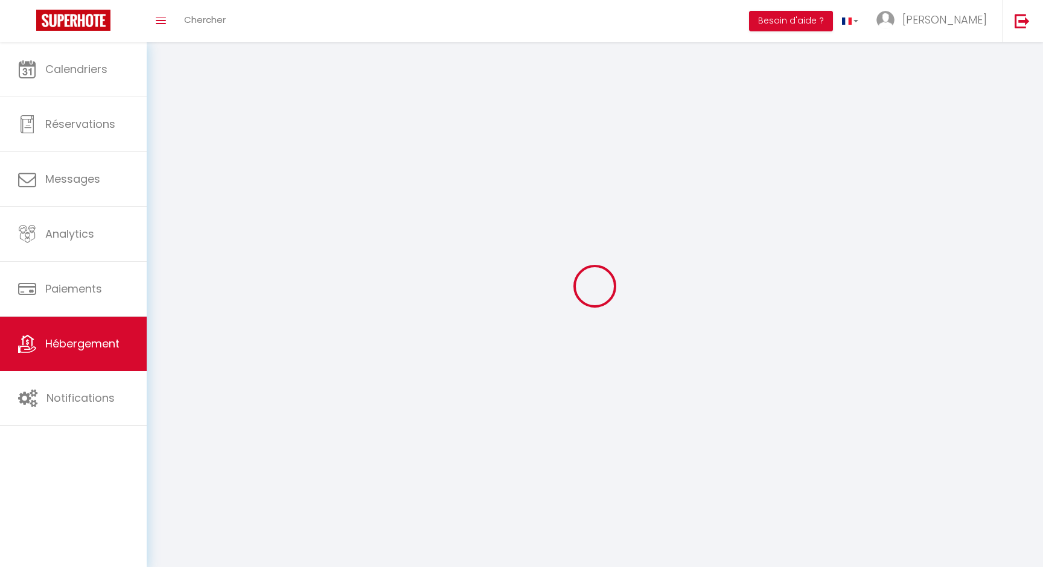
checkbox input "false"
select select
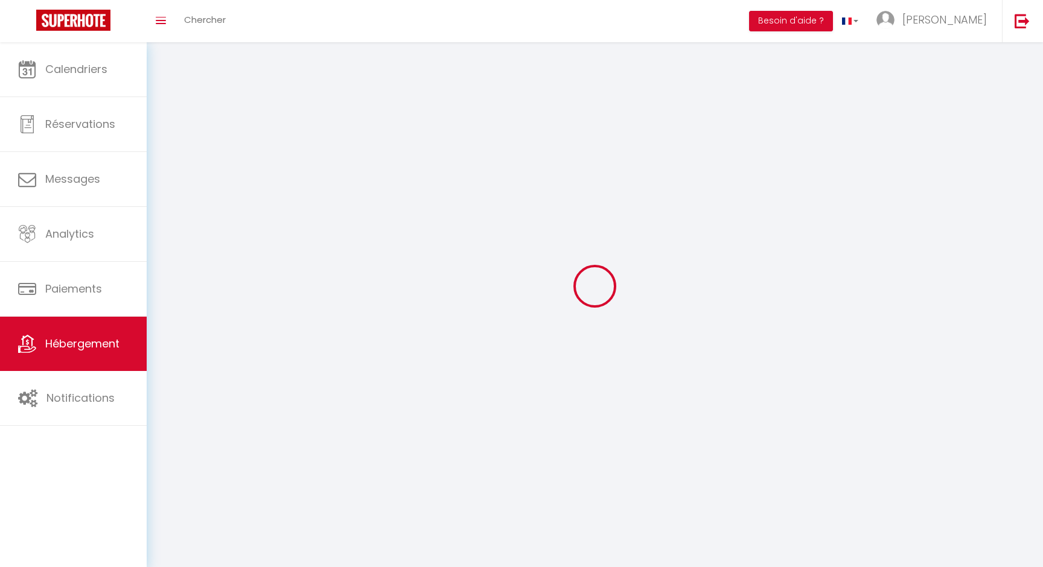
select select "28"
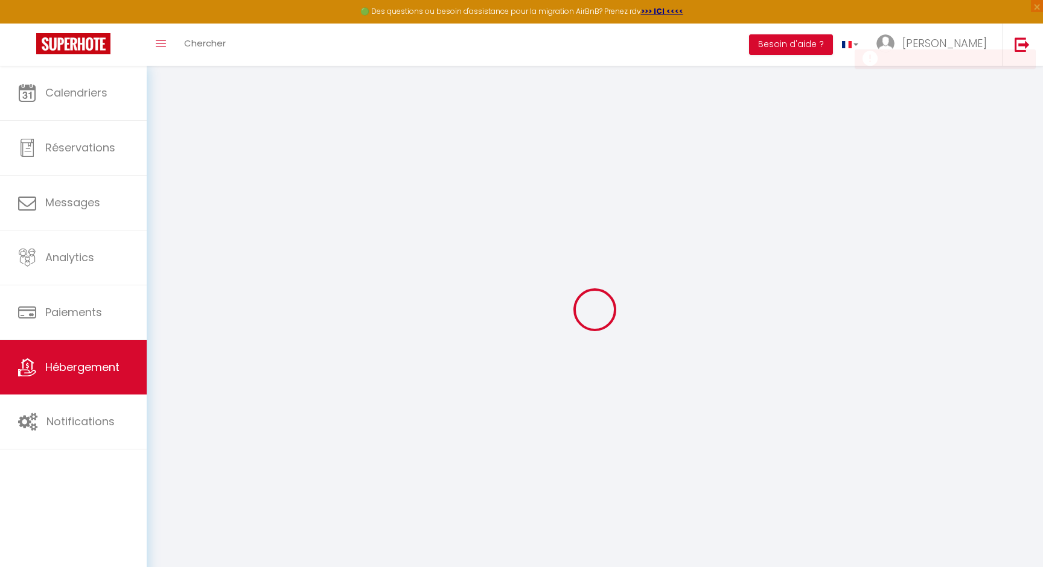
select select
checkbox input "false"
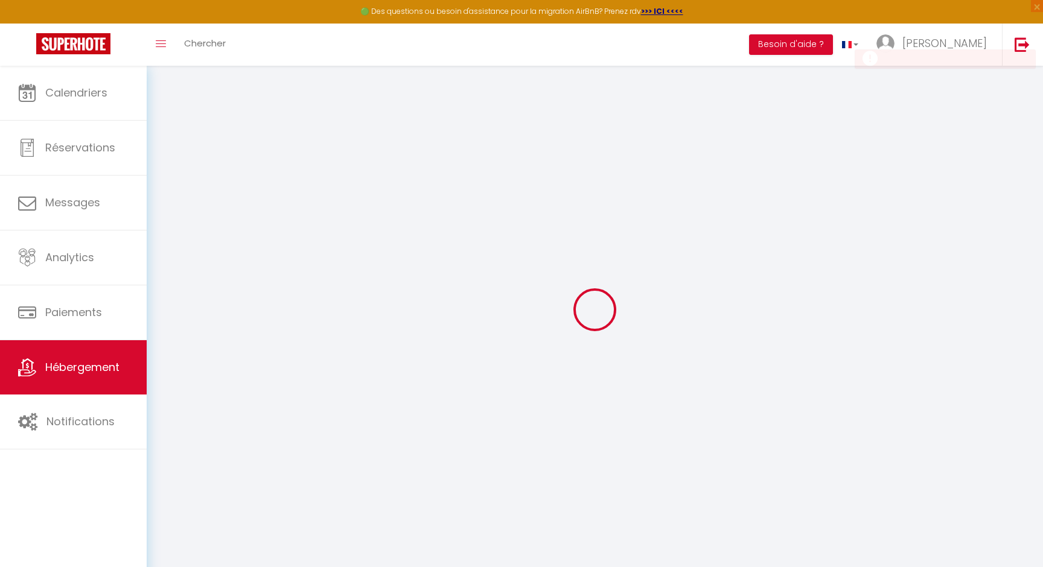
select select
checkbox input "false"
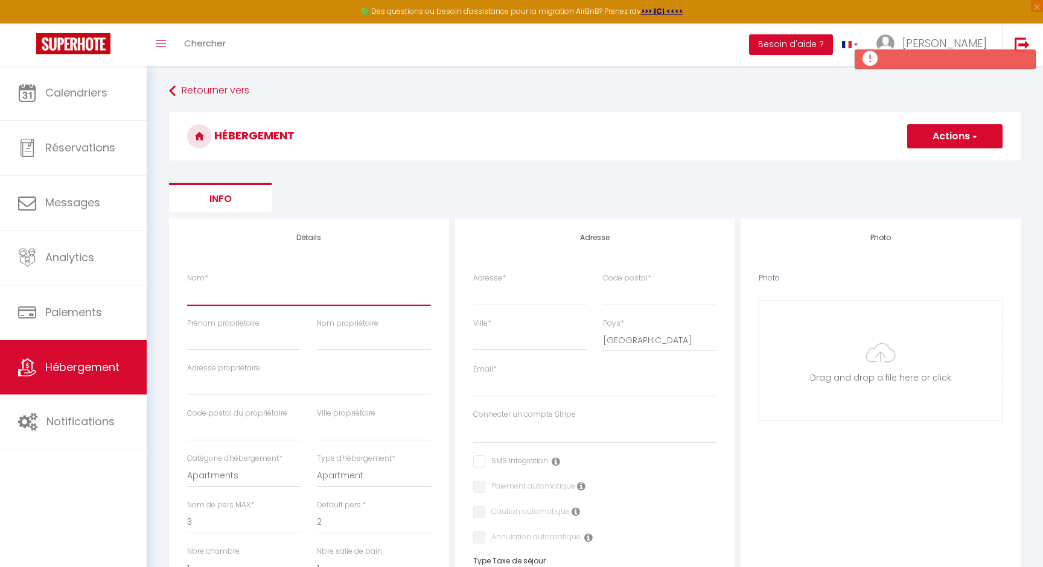
click at [255, 293] on input "Nom *" at bounding box center [309, 295] width 244 height 22
